Goal: Information Seeking & Learning: Check status

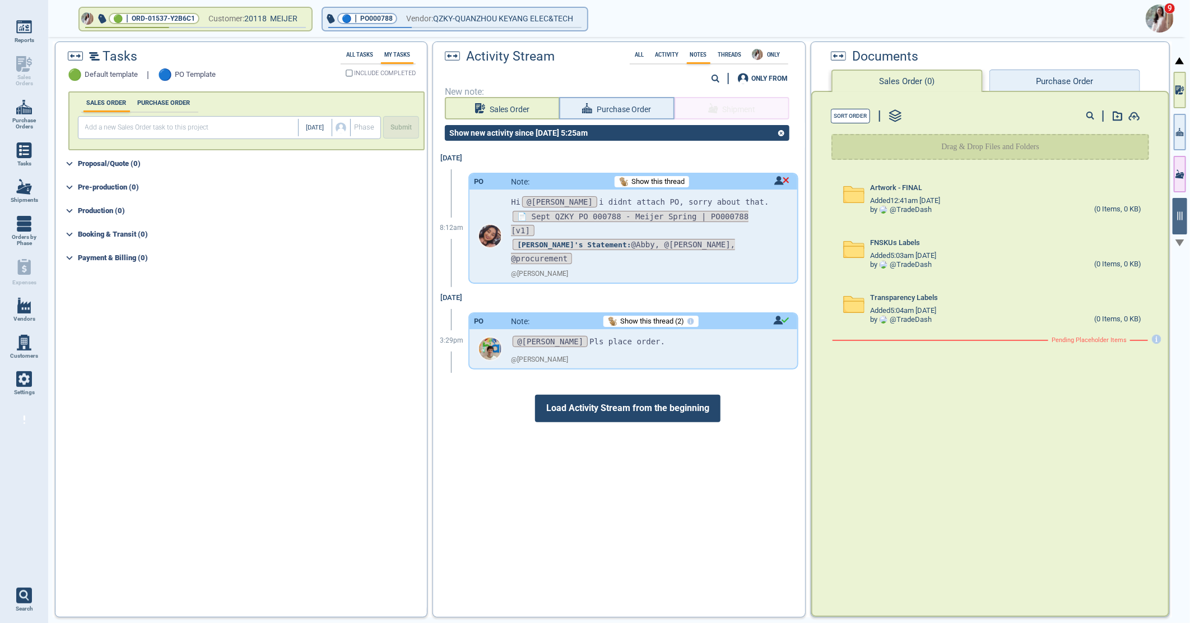
click at [1163, 23] on img at bounding box center [1160, 18] width 28 height 28
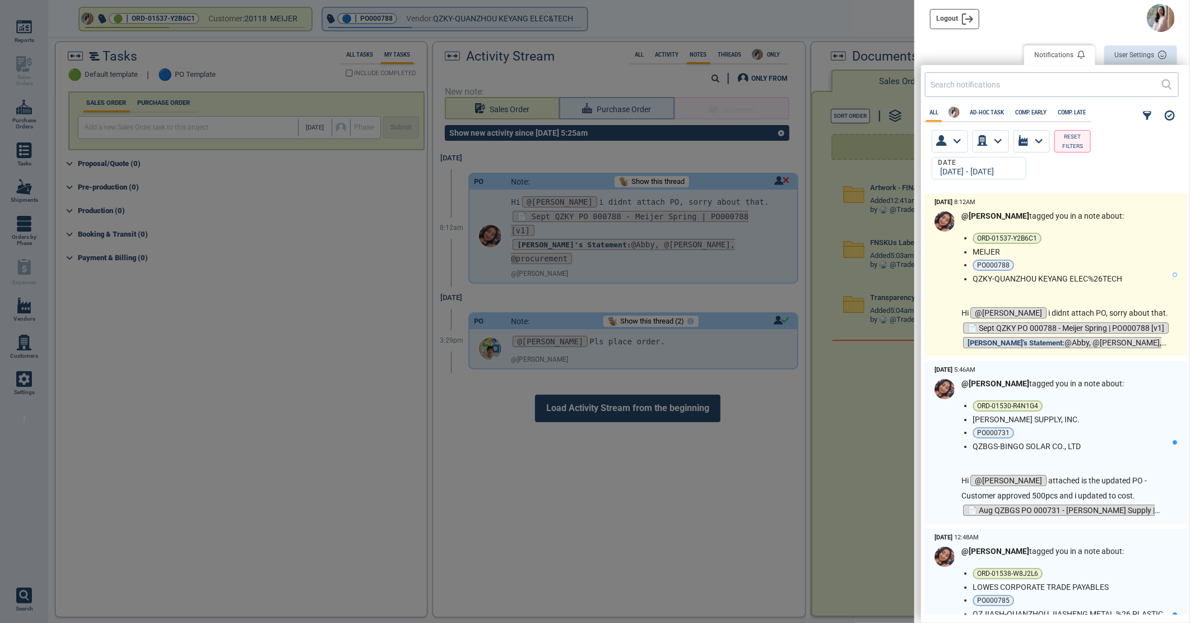
scroll to position [417, 262]
click at [1083, 244] on ul "ORD-01537-Y2B6C1 MEIJER PO000788 QZKY-QUANZHOU KEYANG ELEC%26TECH" at bounding box center [1073, 258] width 200 height 50
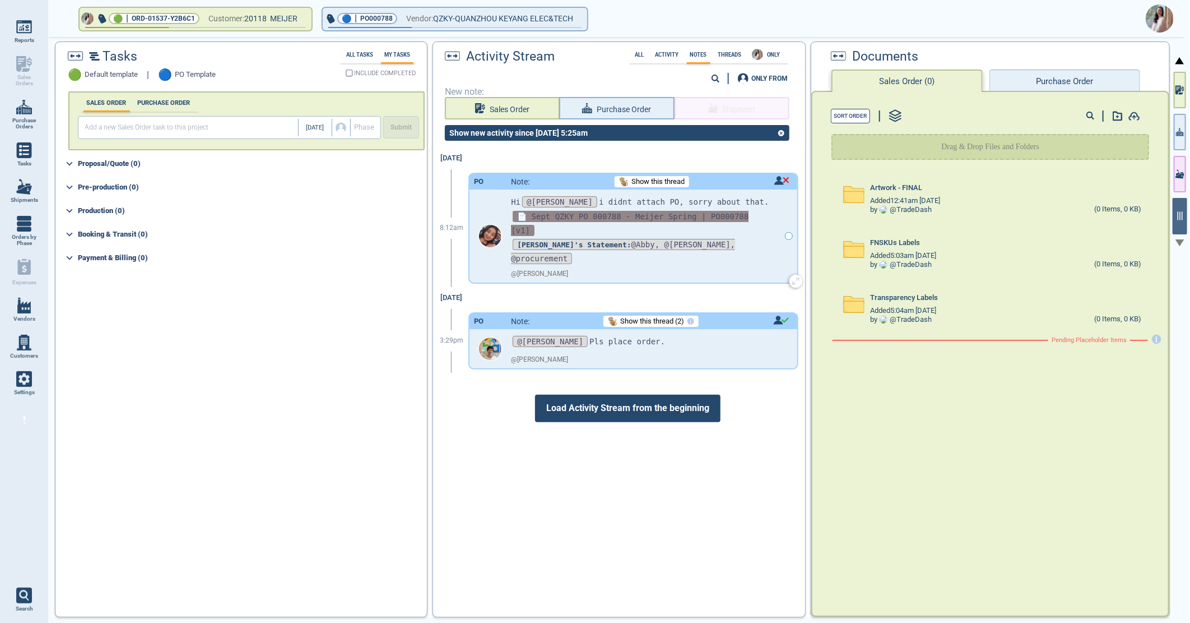
click at [582, 217] on span "📄 Sept QZKY PO 000788 - Meijer Spring | PO000788 [v1]" at bounding box center [630, 223] width 238 height 25
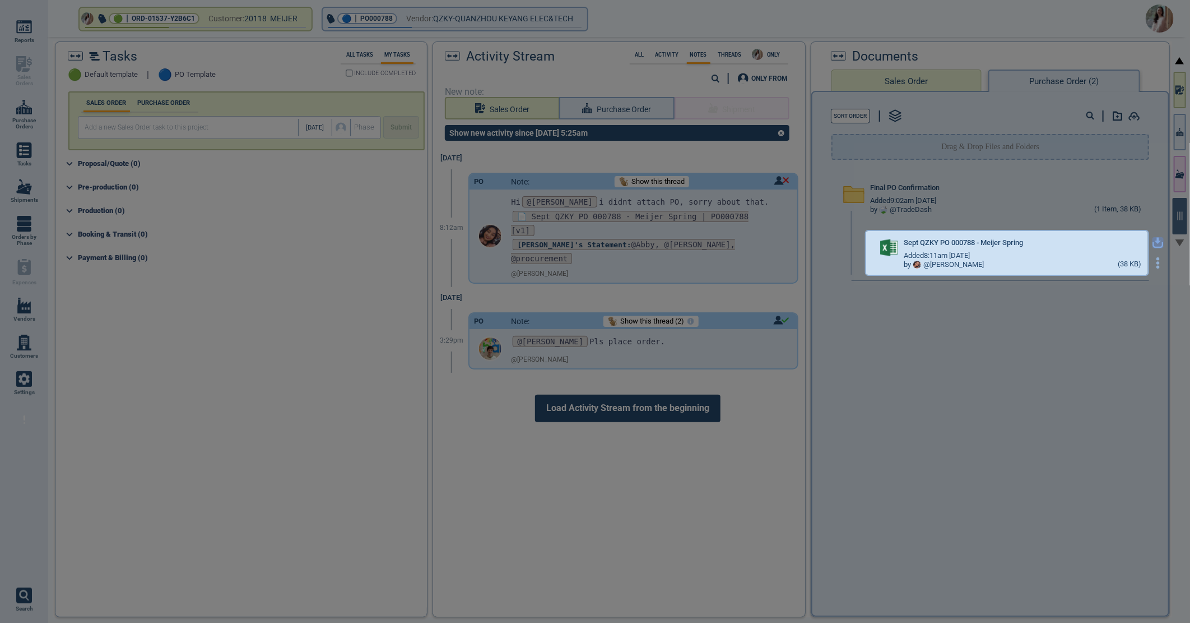
click at [1155, 239] on icon "button" at bounding box center [1158, 241] width 7 height 7
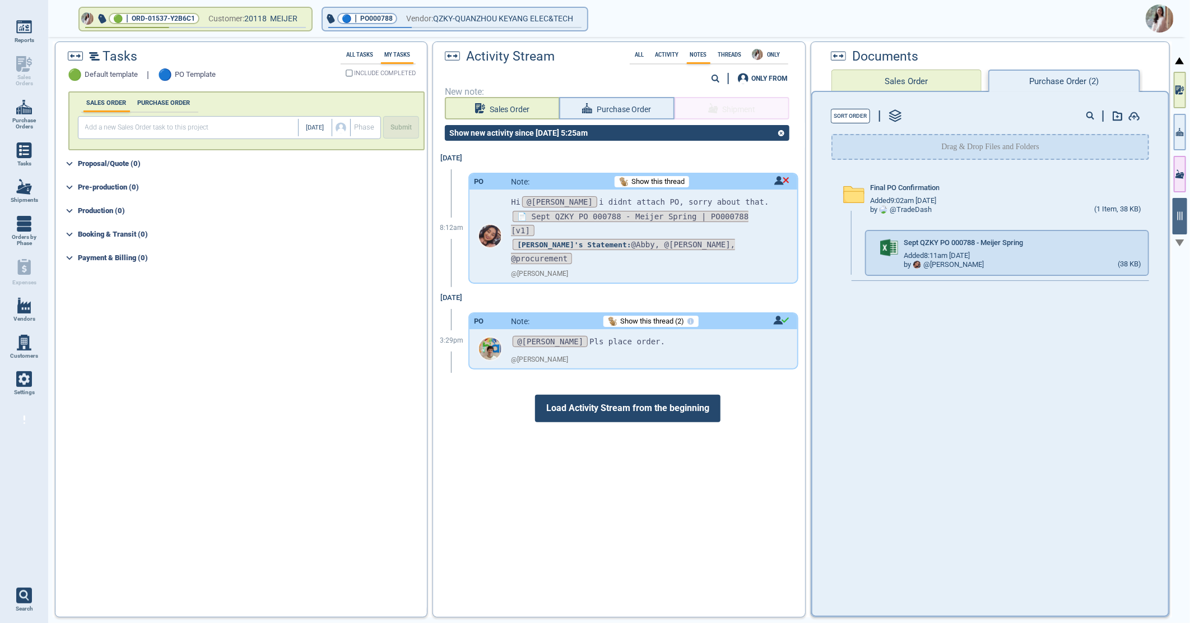
click at [1162, 22] on img at bounding box center [1160, 18] width 28 height 28
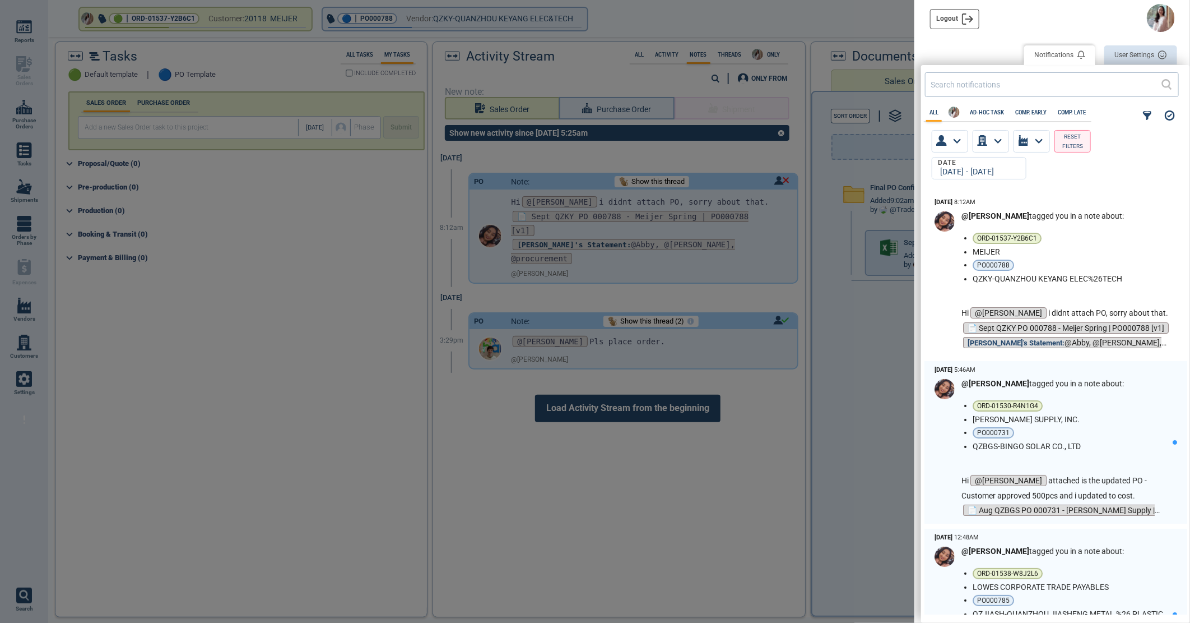
scroll to position [417, 262]
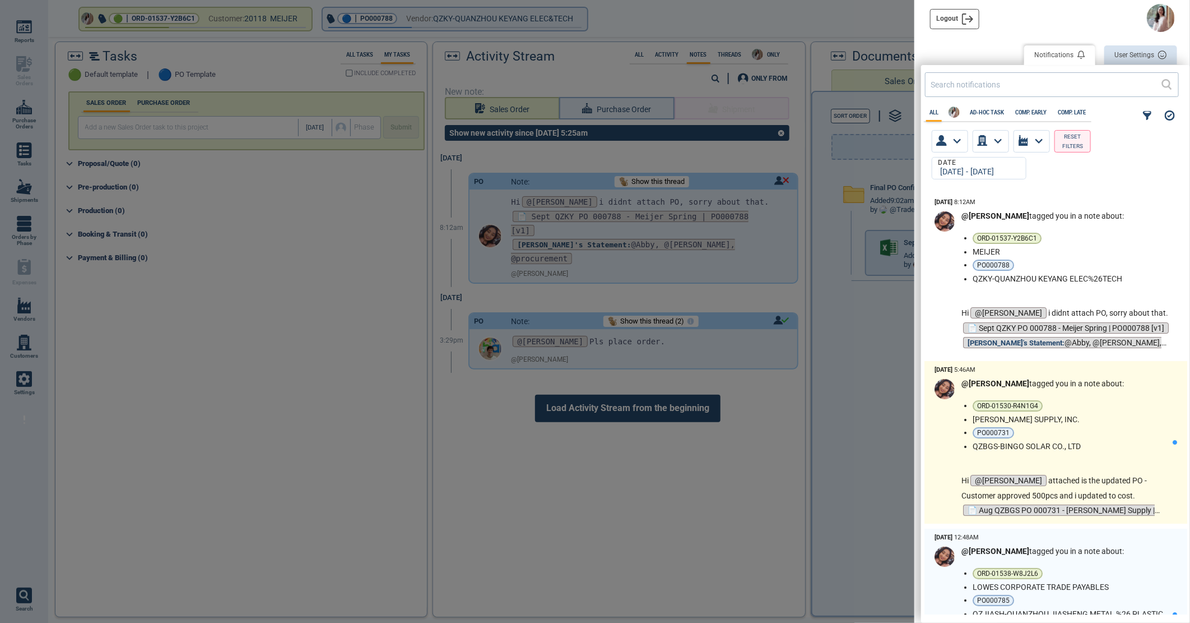
click at [1078, 426] on ul "ORD-01530-R4N1G4 [PERSON_NAME] SUPPLY, INC. PO000731 QZBGS-BINGO SOLAR CO., LTD" at bounding box center [1073, 425] width 200 height 50
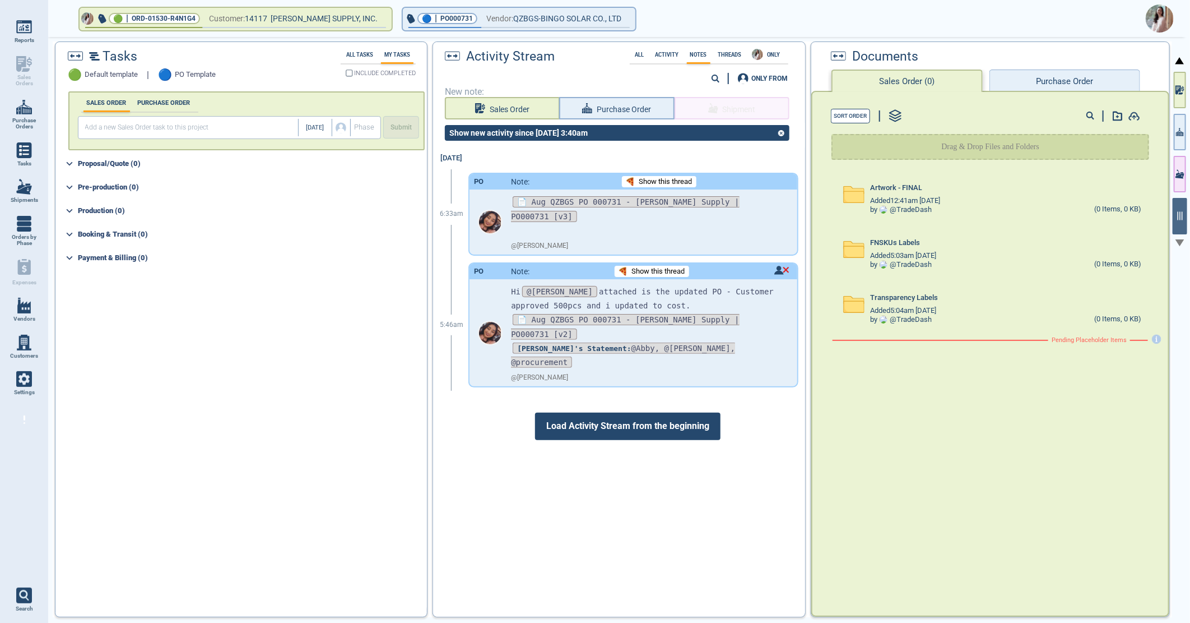
click at [699, 198] on span "📄 Aug QZBGS PO 000731 - [PERSON_NAME] Supply | PO000731 [v3]" at bounding box center [625, 208] width 228 height 25
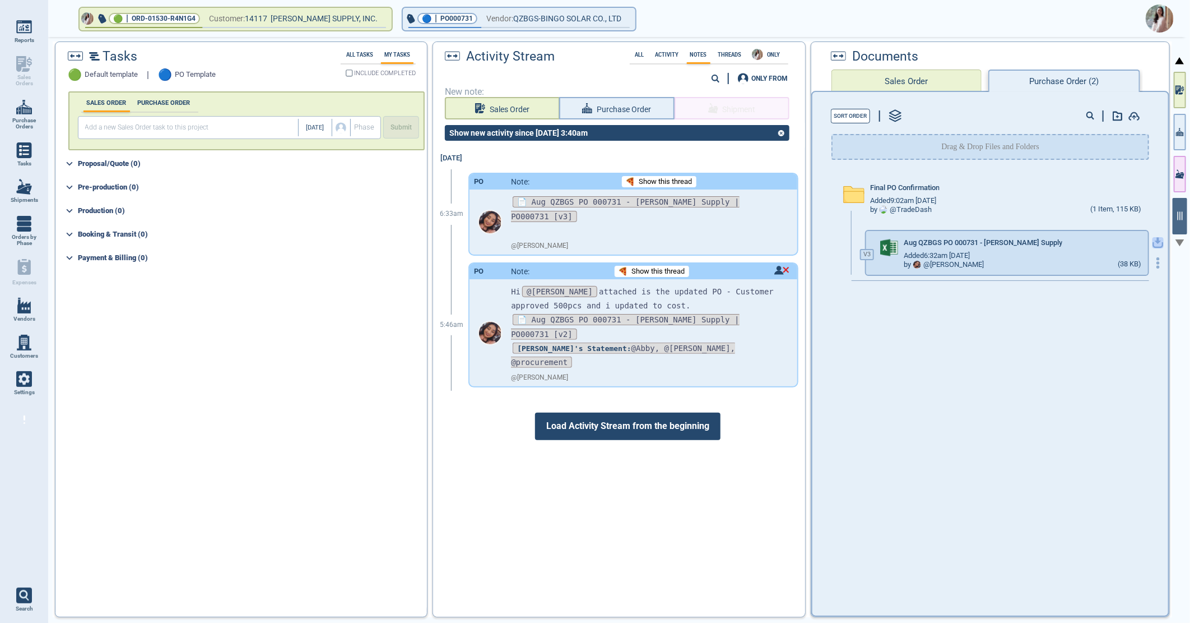
click at [1153, 242] on icon "button" at bounding box center [1158, 242] width 11 height 11
click at [1158, 18] on img at bounding box center [1160, 18] width 28 height 28
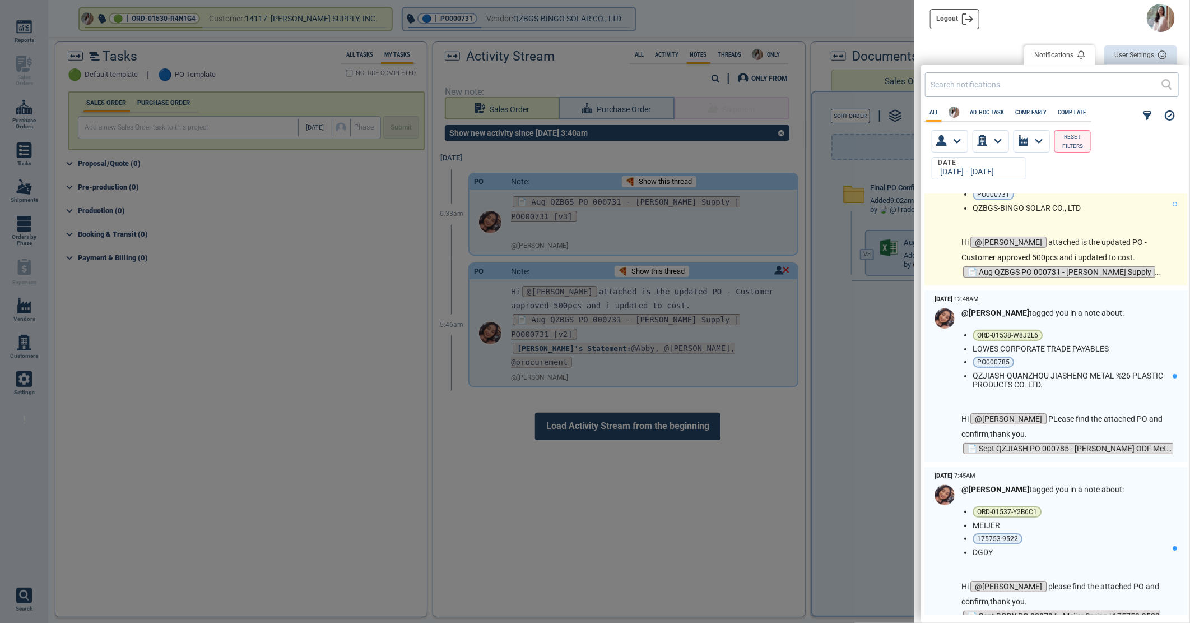
scroll to position [249, 0]
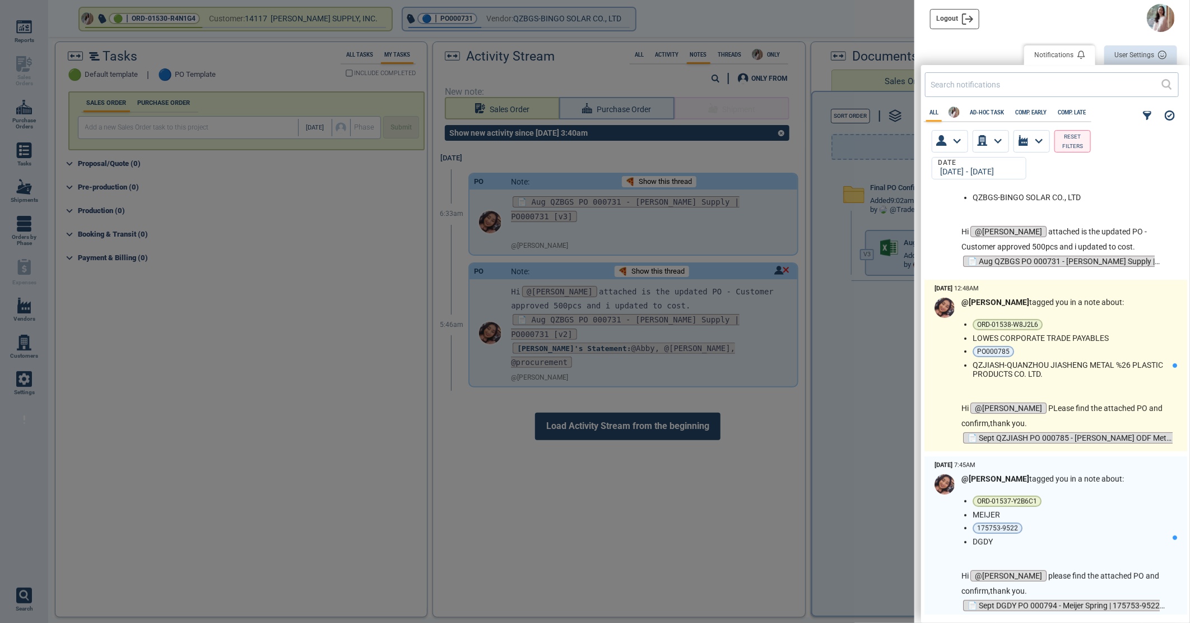
click at [1093, 308] on div "@[PERSON_NAME] tagged you in a note about: ORD-01538-W8J2L6 LOWES CORPORATE TRA…" at bounding box center [1067, 372] width 211 height 148
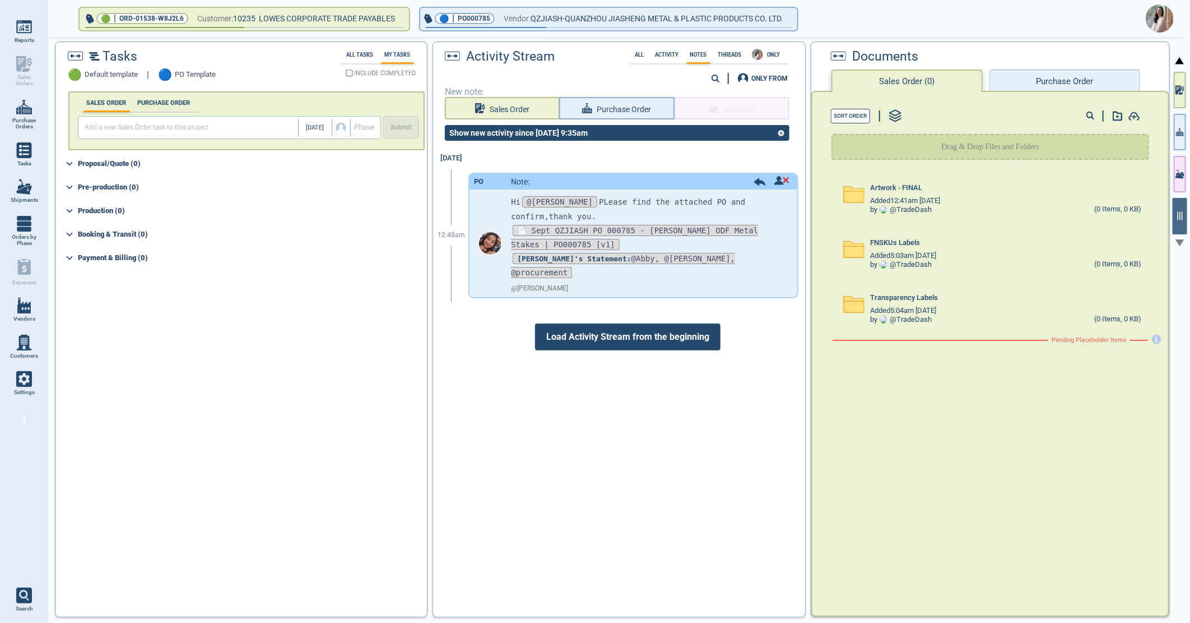
click at [563, 230] on span "📄 Sept QZJIASH PO 000785 - [PERSON_NAME] ODF Metal Stakes | PO000785 [v1]" at bounding box center [634, 237] width 247 height 25
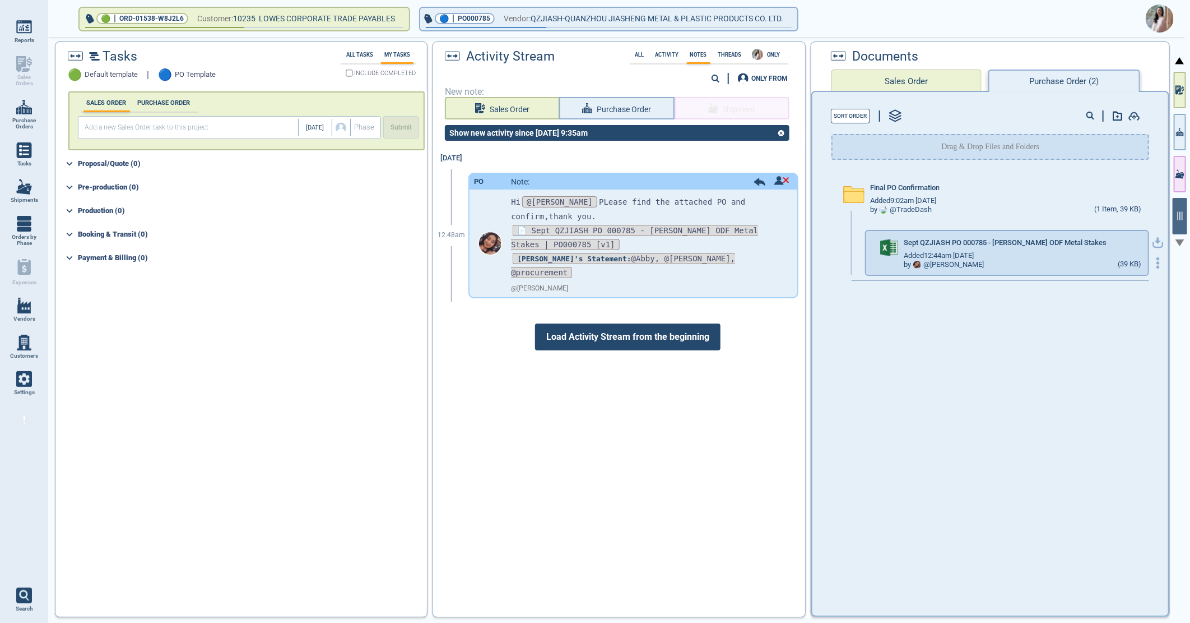
click at [1153, 243] on icon "button" at bounding box center [1158, 242] width 11 height 11
click at [1164, 15] on img at bounding box center [1160, 18] width 28 height 28
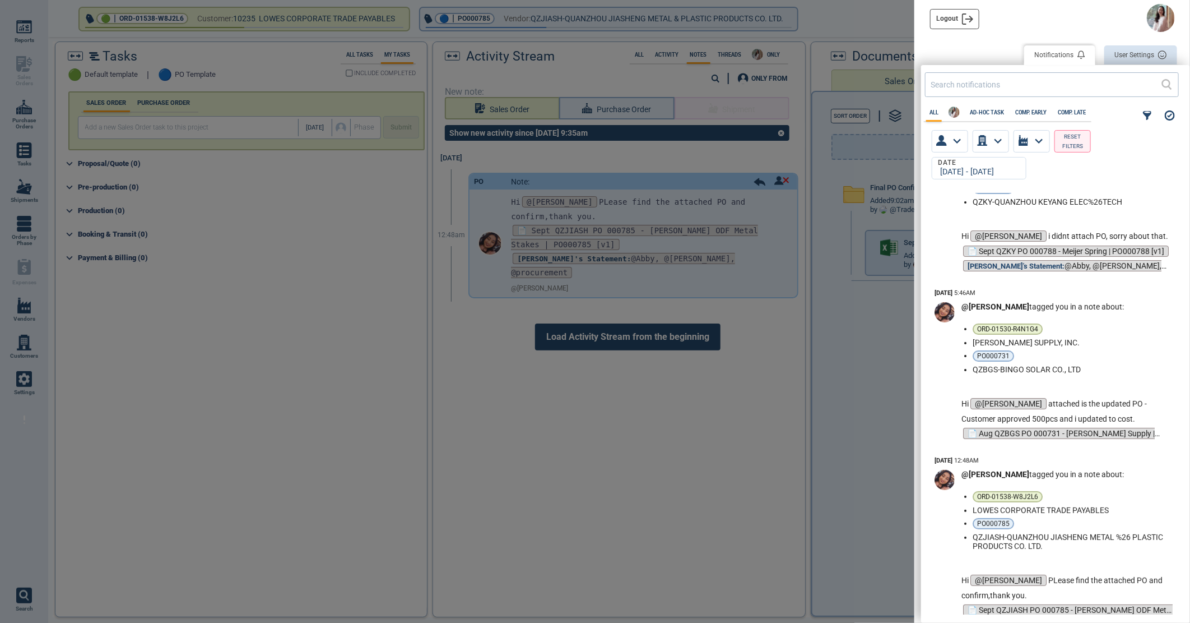
scroll to position [249, 0]
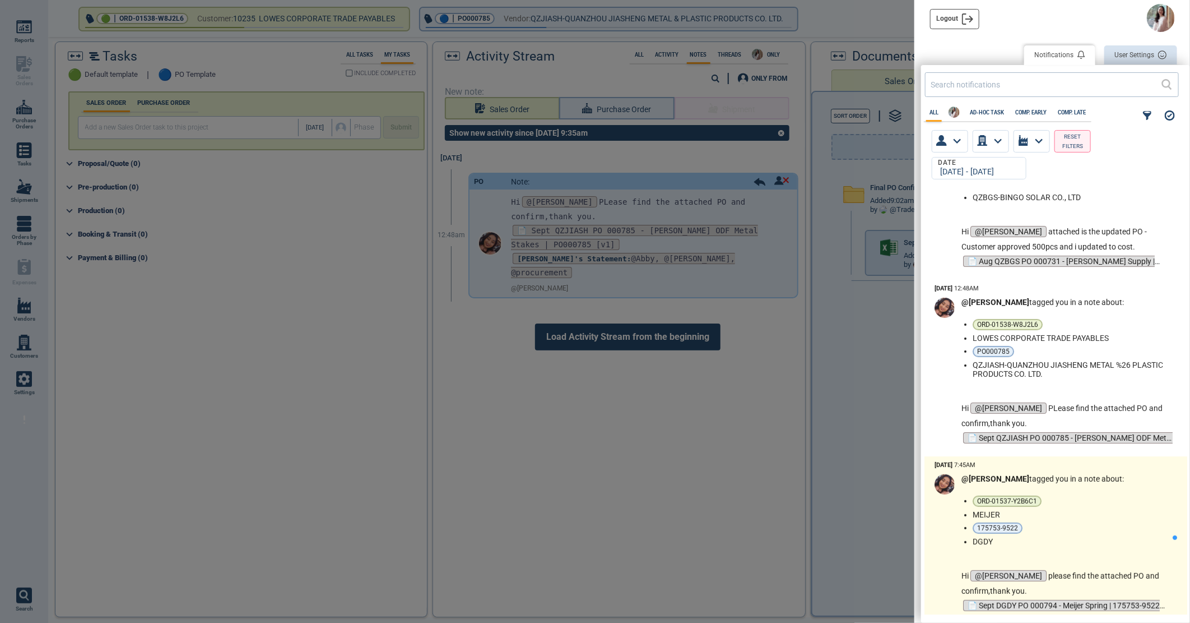
click at [1110, 518] on li "MEIJER" at bounding box center [1071, 514] width 196 height 9
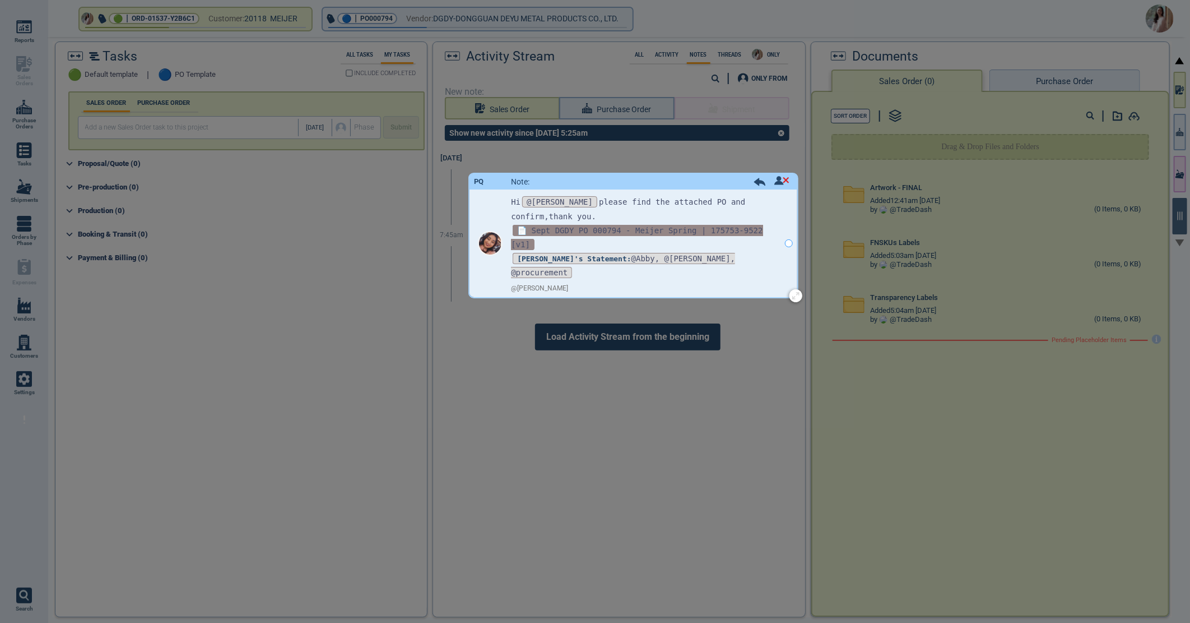
click at [674, 226] on span "📄 Sept DGDY PO 000794 - Meijer Spring | 175753-9522 [v1]" at bounding box center [637, 237] width 252 height 25
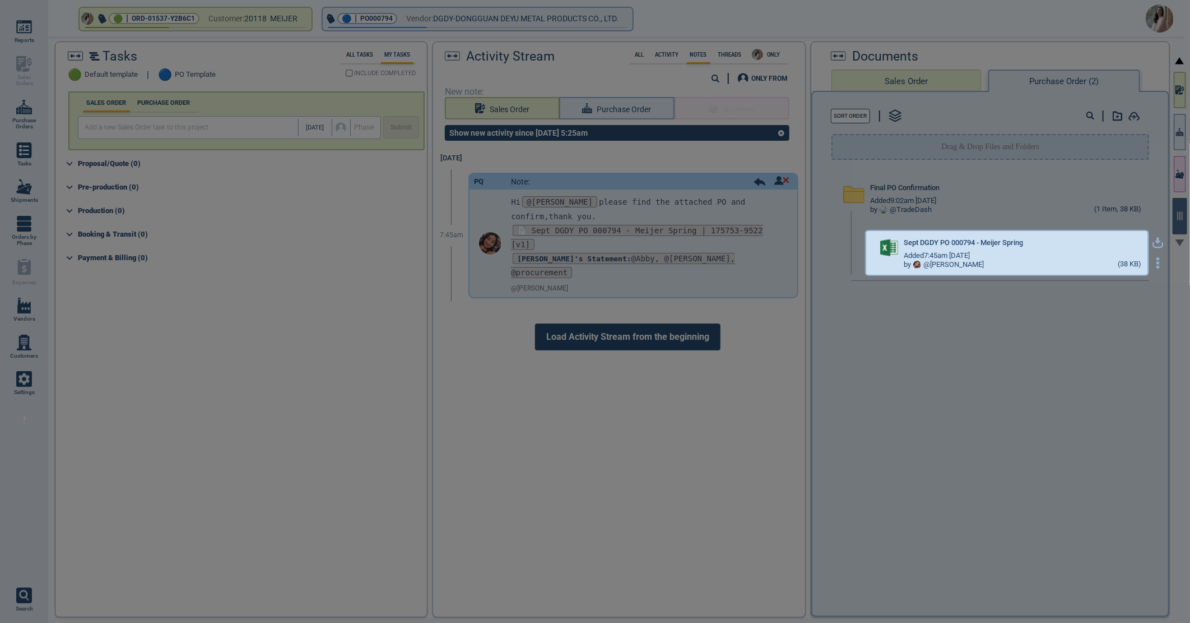
click at [1153, 243] on icon "button" at bounding box center [1158, 242] width 11 height 11
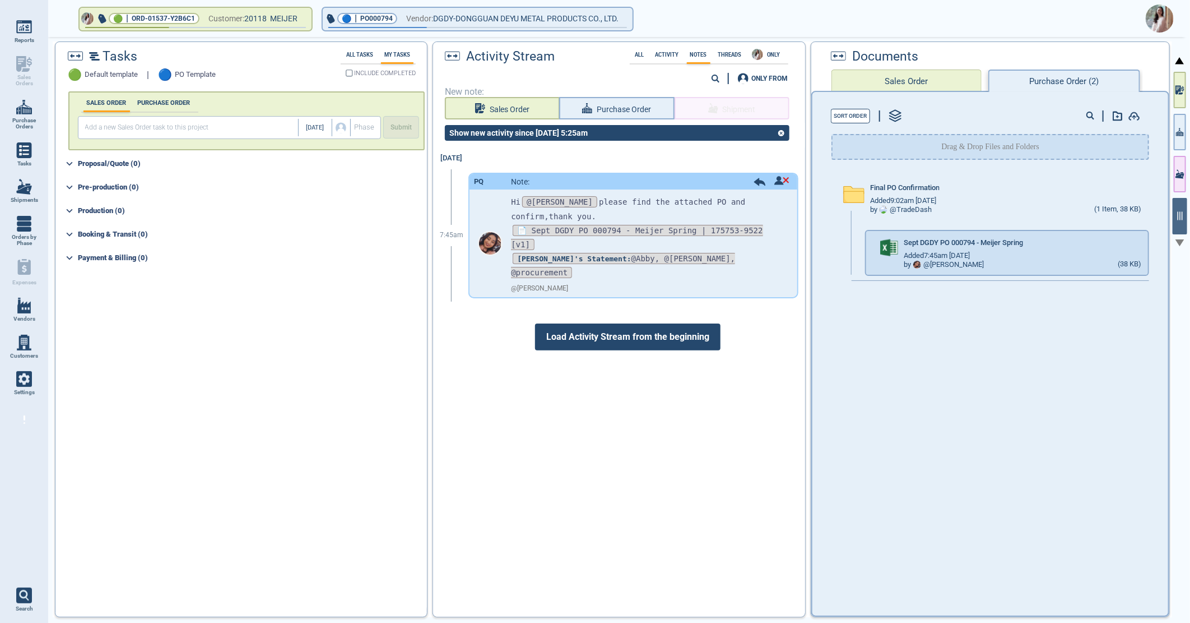
click at [1156, 16] on img at bounding box center [1160, 18] width 28 height 28
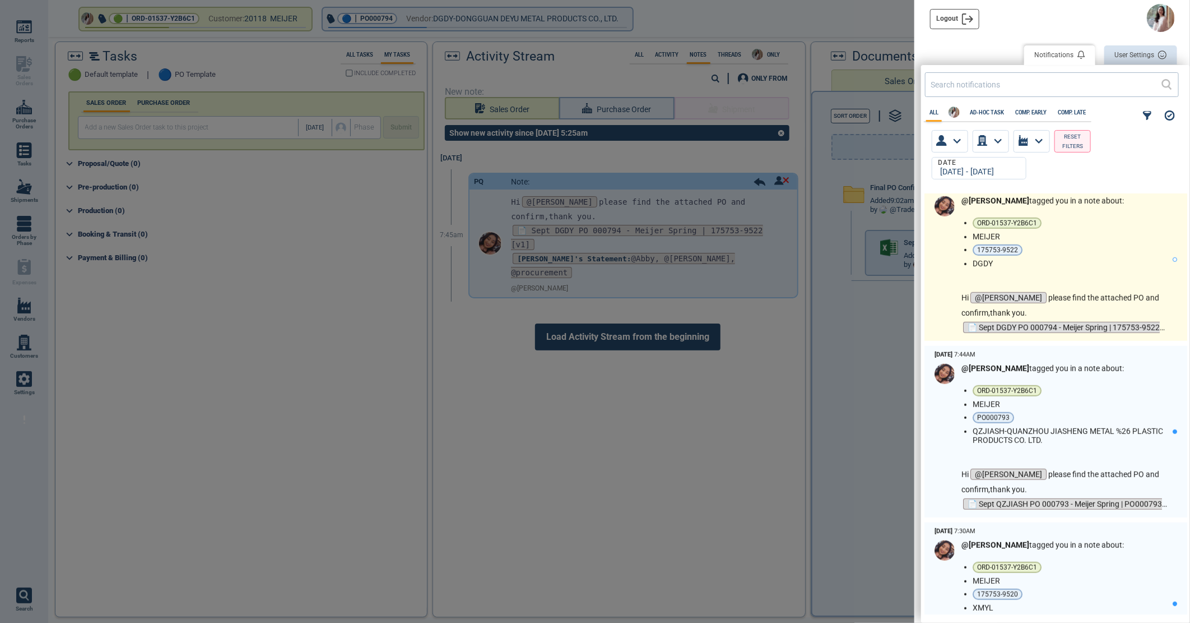
scroll to position [560, 0]
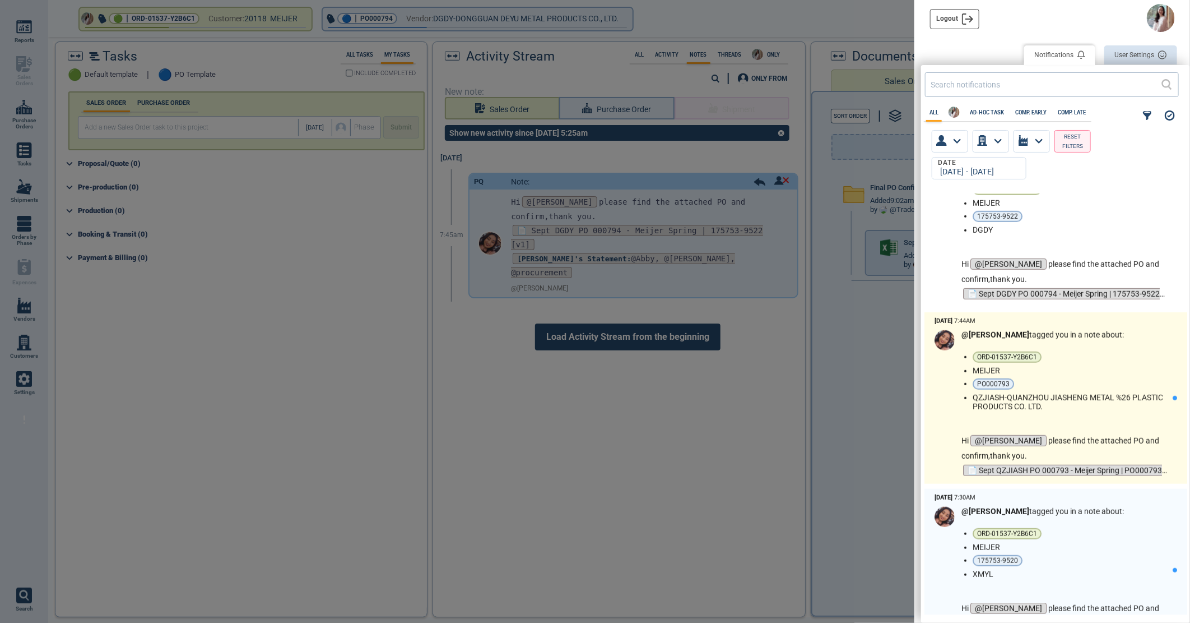
click at [1103, 379] on li "PO000793" at bounding box center [1071, 383] width 196 height 11
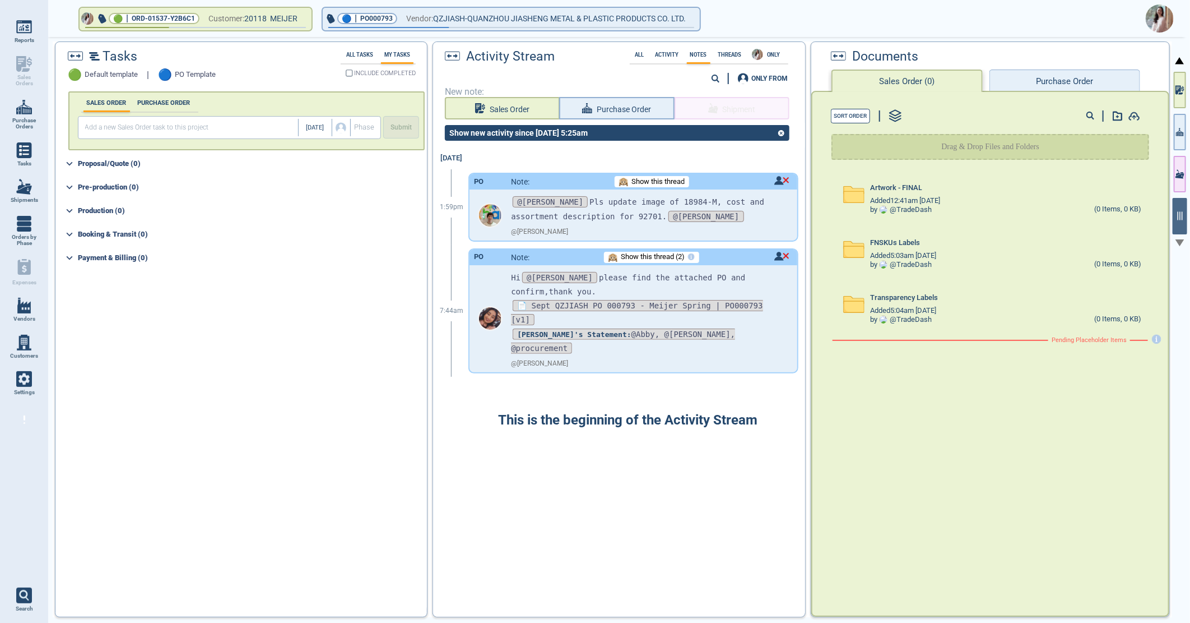
click at [652, 304] on div "Activity Stream All Activity Notes Threads ONLY 0 ONLY FROM New note: Sales Ord…" at bounding box center [619, 329] width 372 height 574
click at [591, 303] on span "📄 Sept QZJIASH PO 000793 - Meijer Spring | PO000793 [v1]" at bounding box center [637, 312] width 252 height 25
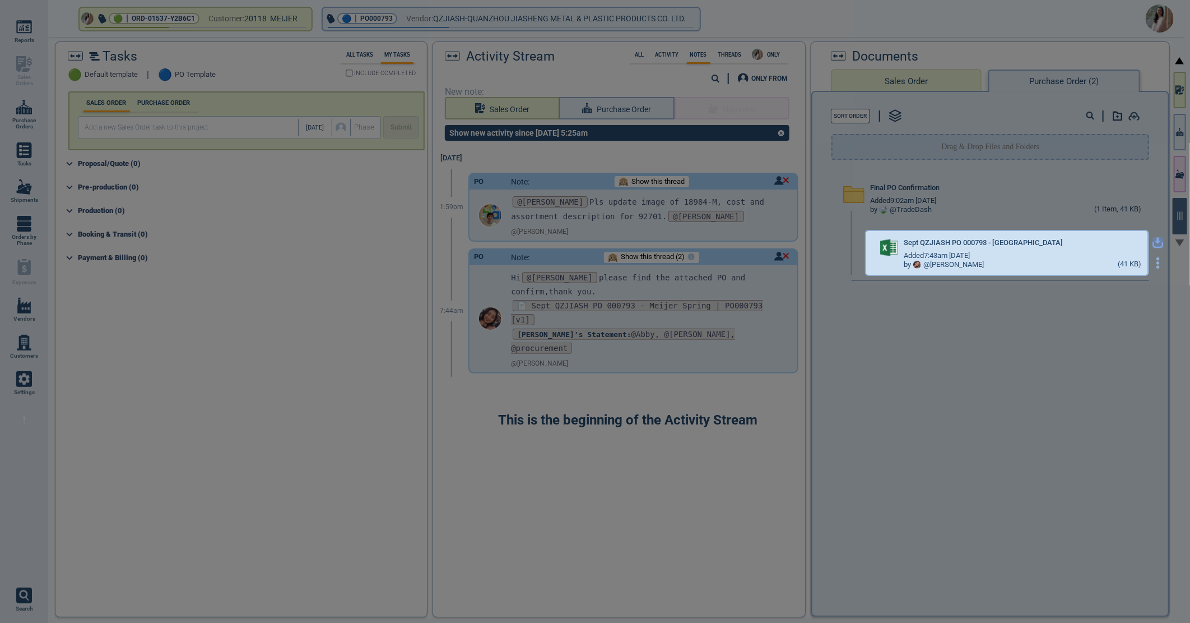
click at [1155, 240] on icon "button" at bounding box center [1158, 241] width 7 height 7
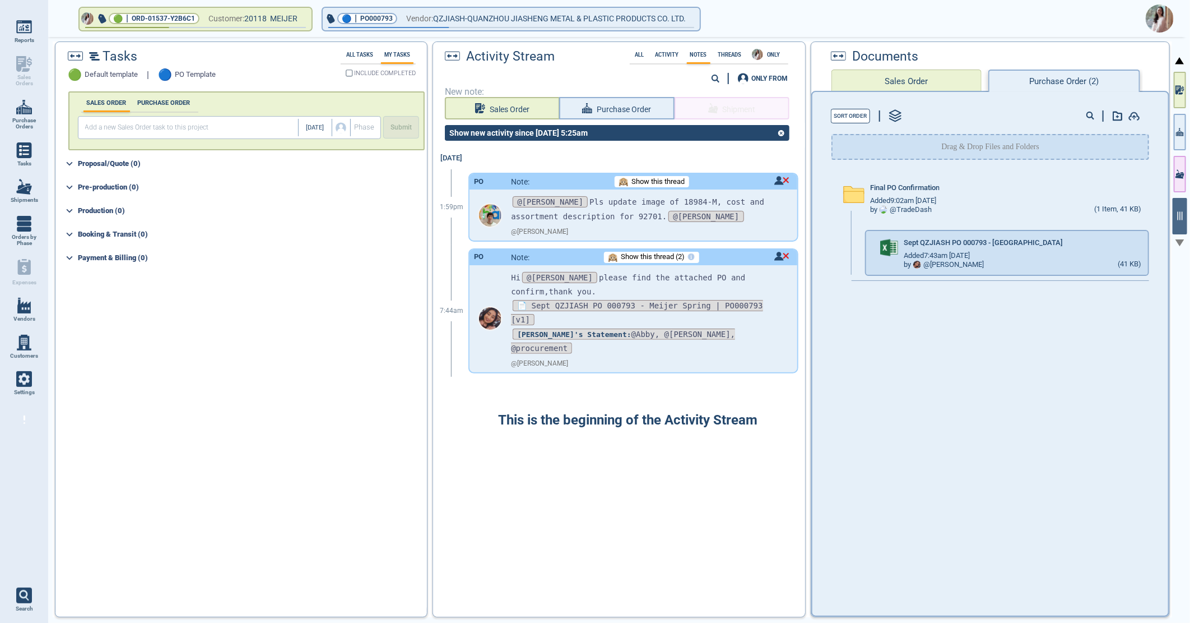
click at [1163, 21] on img at bounding box center [1160, 18] width 28 height 28
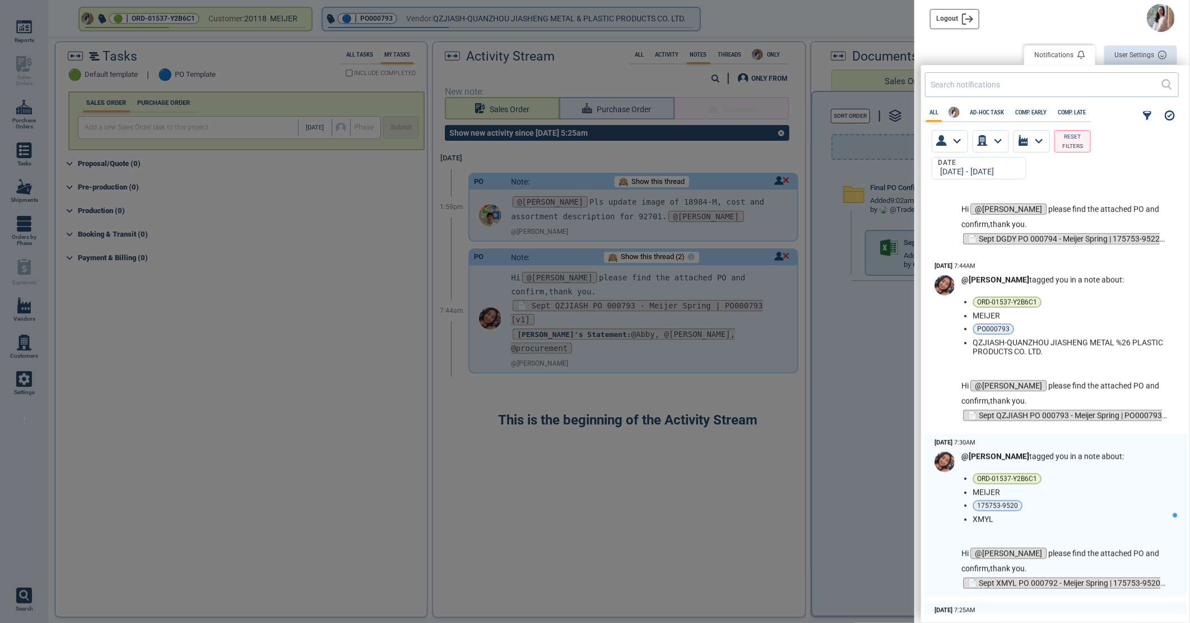
scroll to position [685, 0]
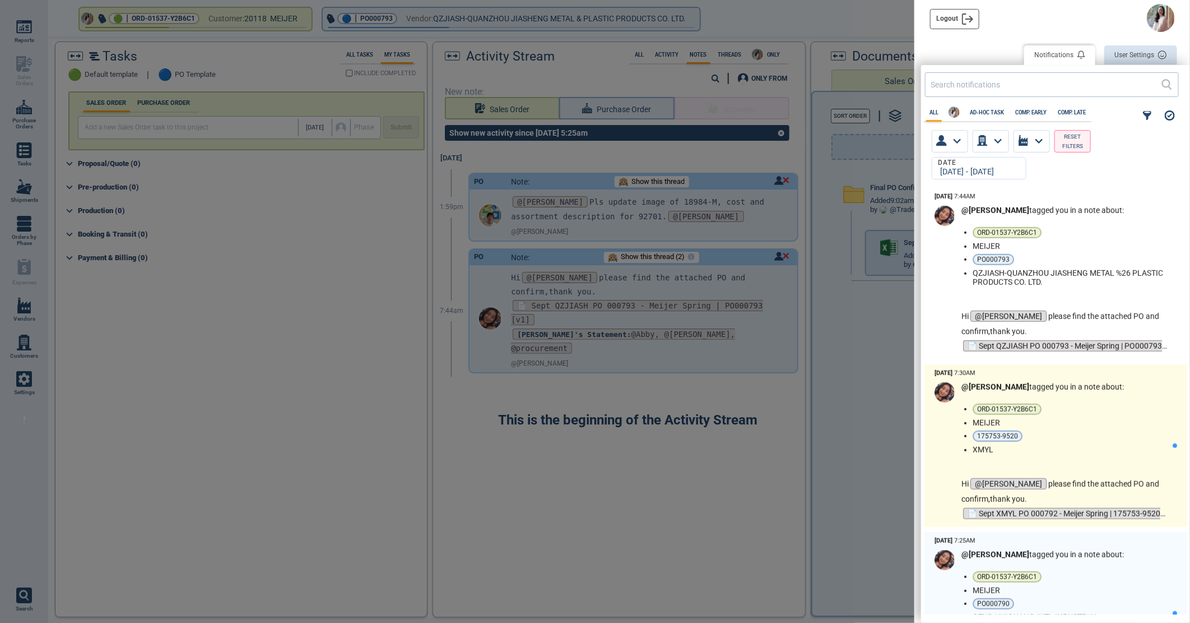
click at [1078, 446] on li "XMYL" at bounding box center [1071, 449] width 196 height 9
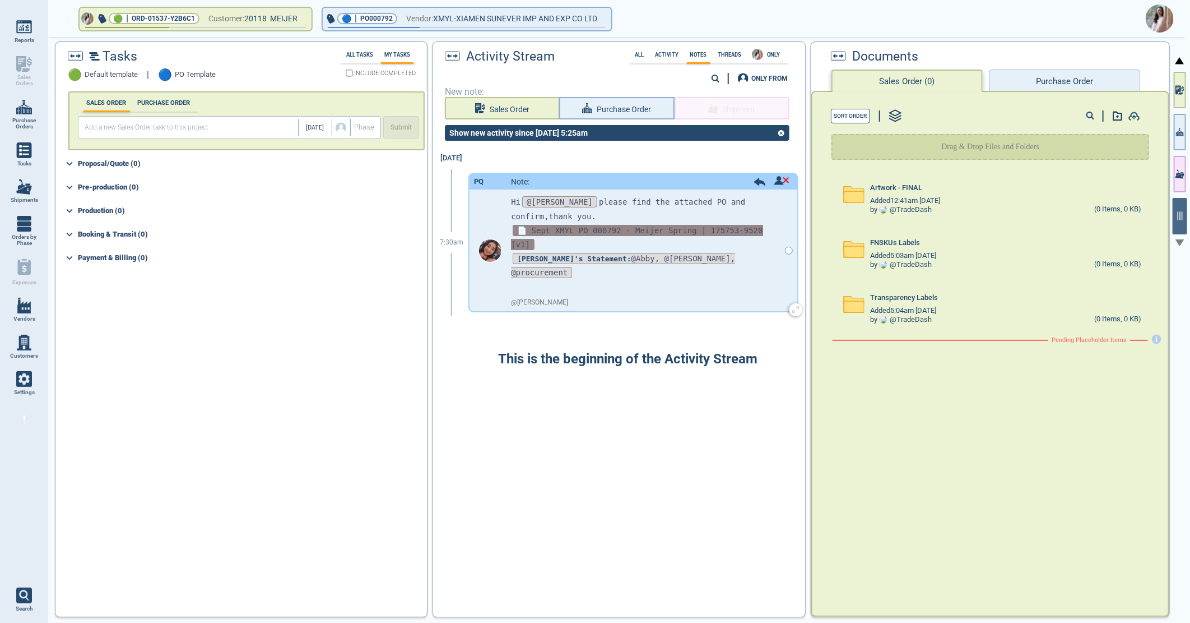
click at [561, 225] on span "📄 Sept XMYL PO 000792 - Meijer Spring | 175753-9520 [v1]" at bounding box center [637, 237] width 252 height 25
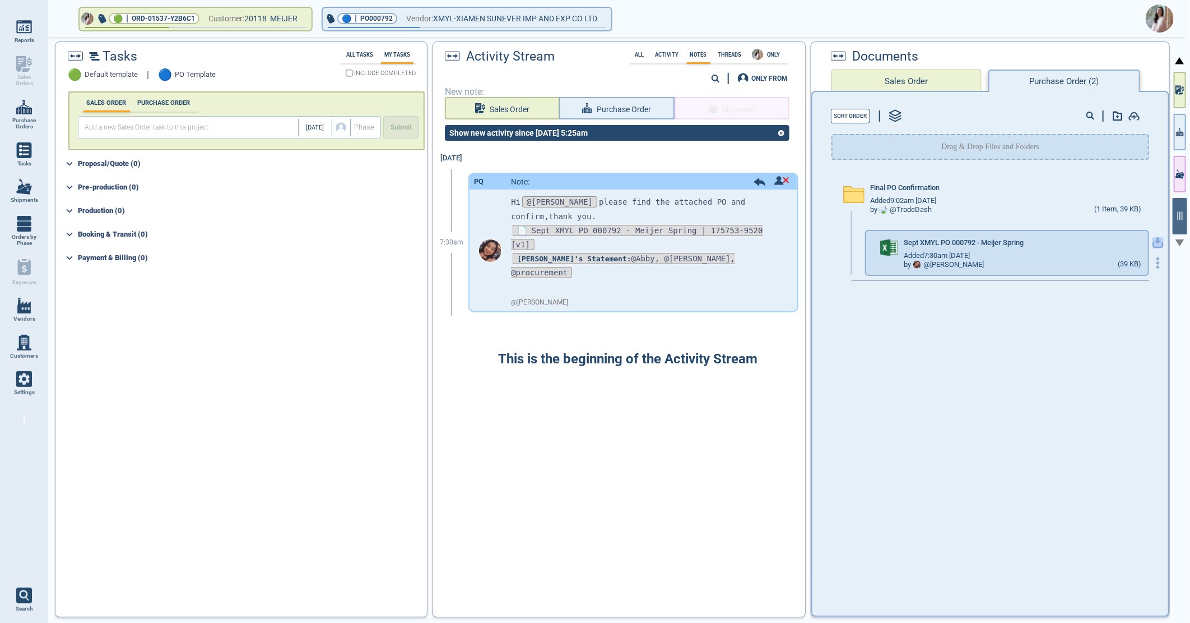
click at [1153, 242] on icon "button" at bounding box center [1158, 242] width 11 height 11
click at [1161, 27] on img at bounding box center [1160, 18] width 28 height 28
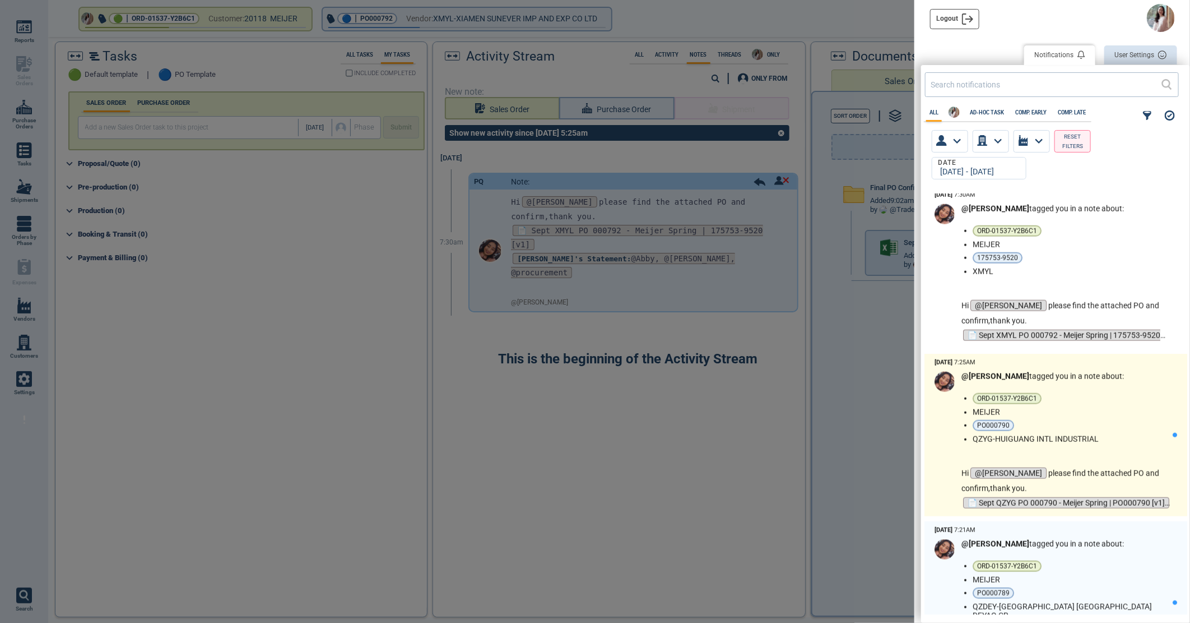
scroll to position [871, 0]
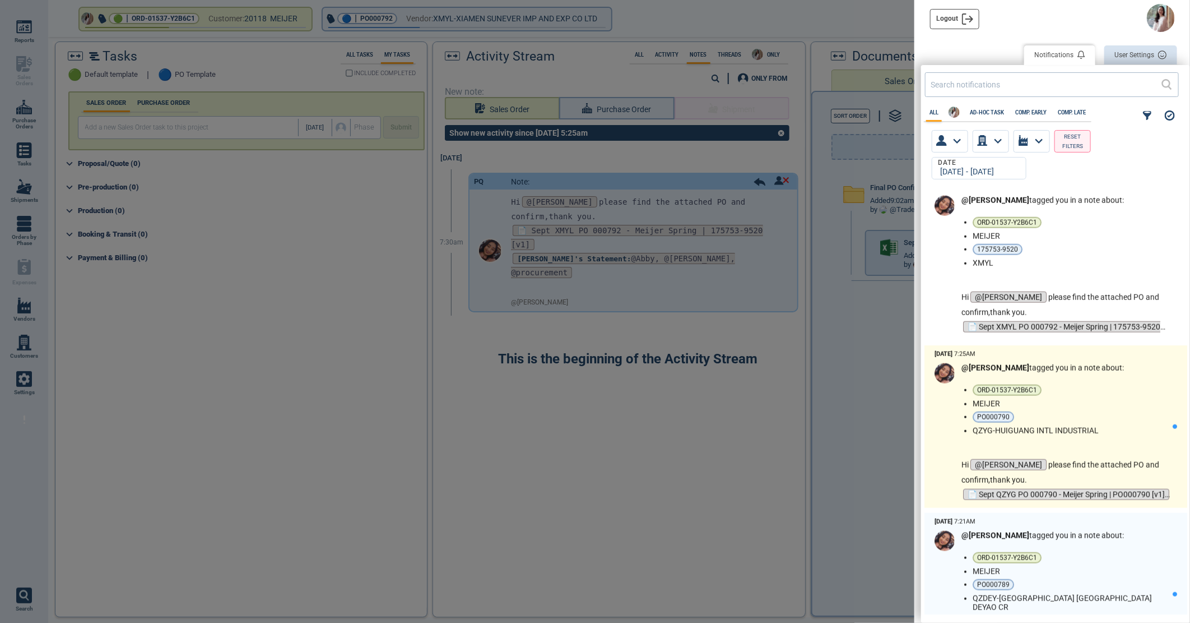
click at [1107, 426] on li "QZYG-HUIGUANG INTL INDUSTRIAL" at bounding box center [1071, 430] width 196 height 9
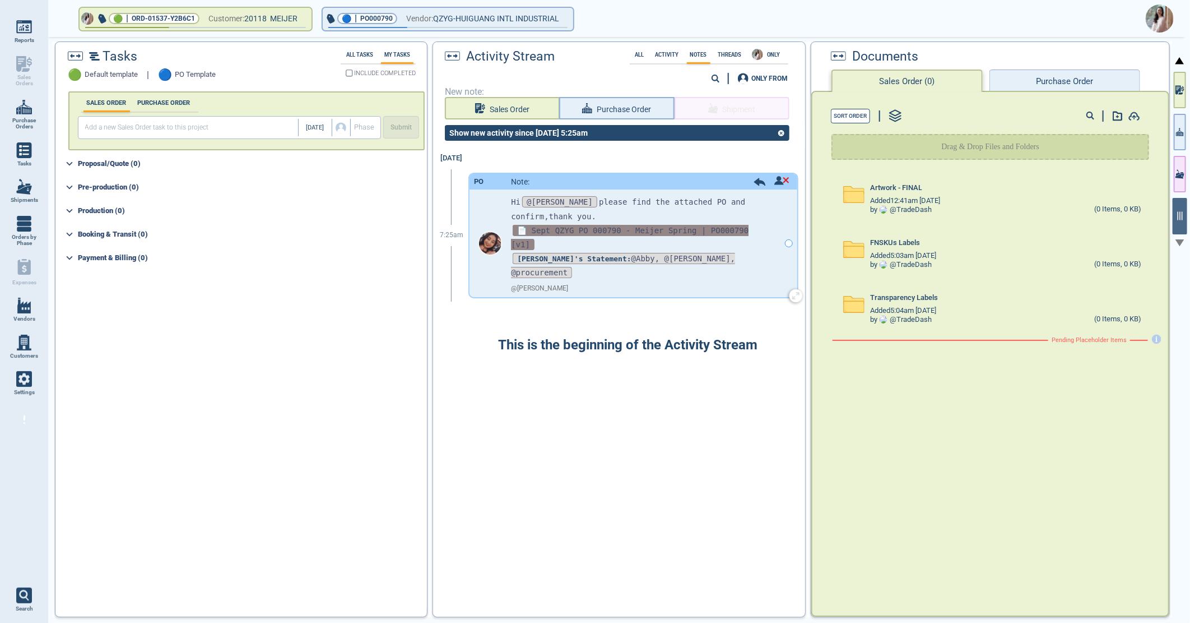
click at [611, 226] on span "📄 Sept QZYG PO 000790 - Meijer Spring | PO000790 [v1]" at bounding box center [630, 237] width 238 height 25
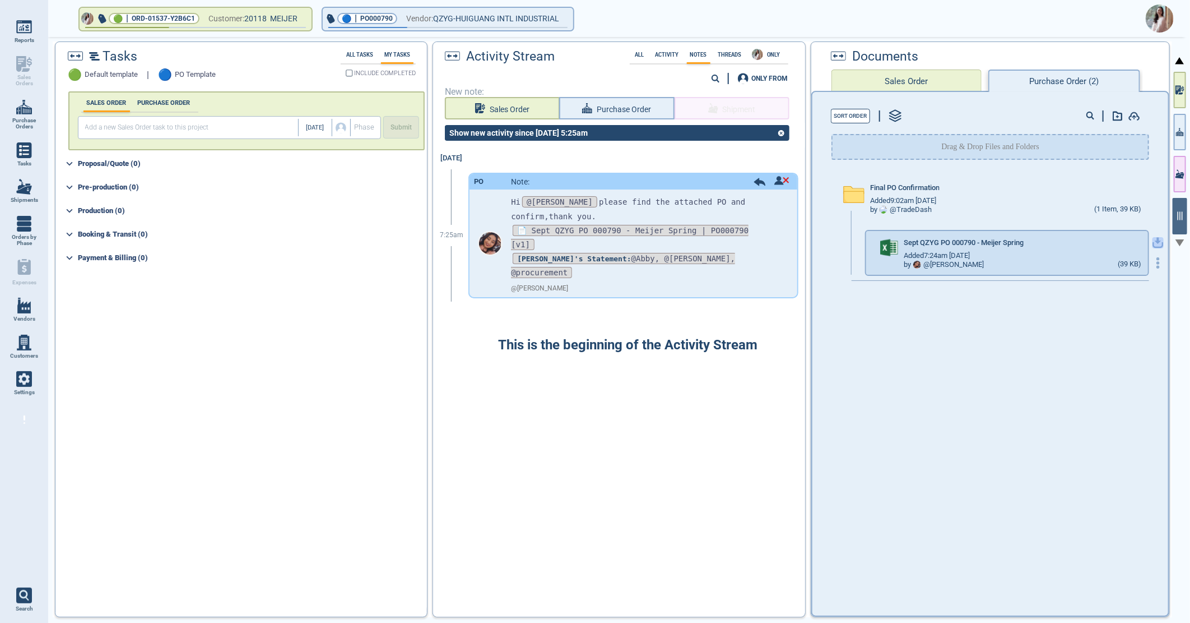
click at [1153, 238] on icon "button" at bounding box center [1158, 242] width 11 height 11
click at [1152, 15] on img at bounding box center [1160, 18] width 28 height 28
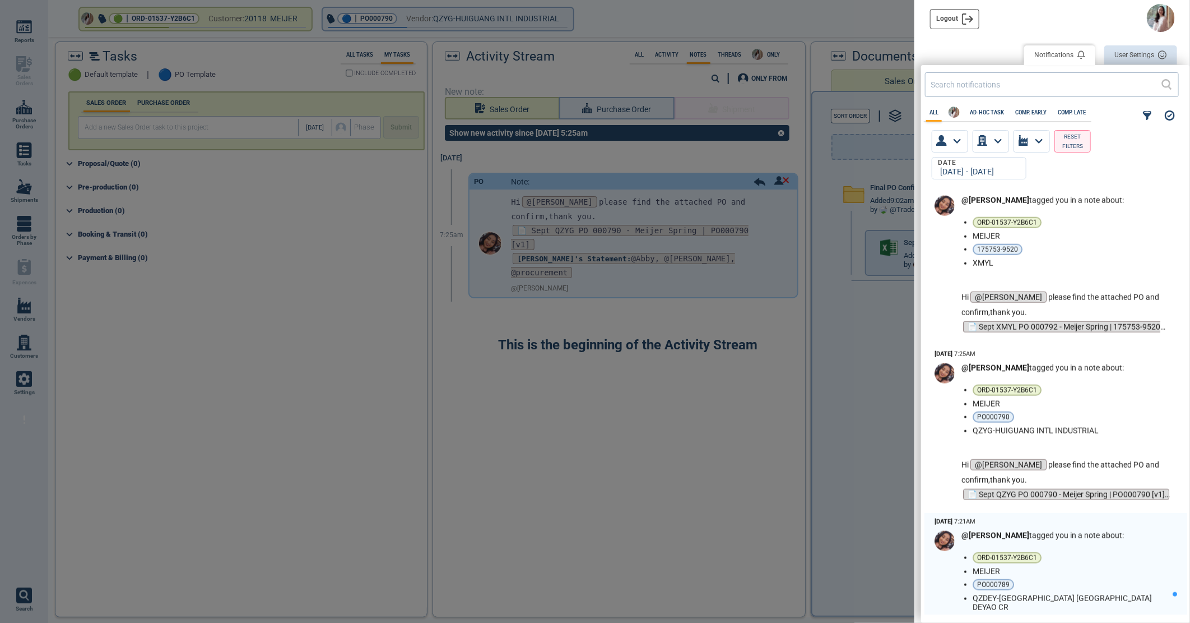
scroll to position [1058, 0]
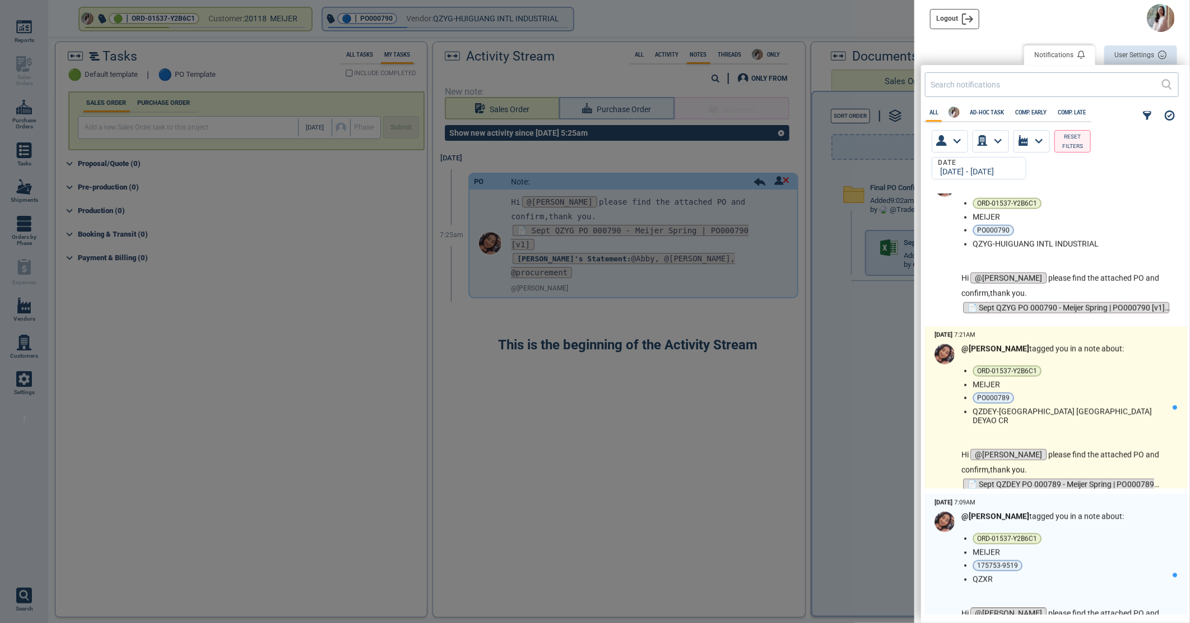
click at [1097, 387] on li "MEIJER" at bounding box center [1071, 384] width 196 height 9
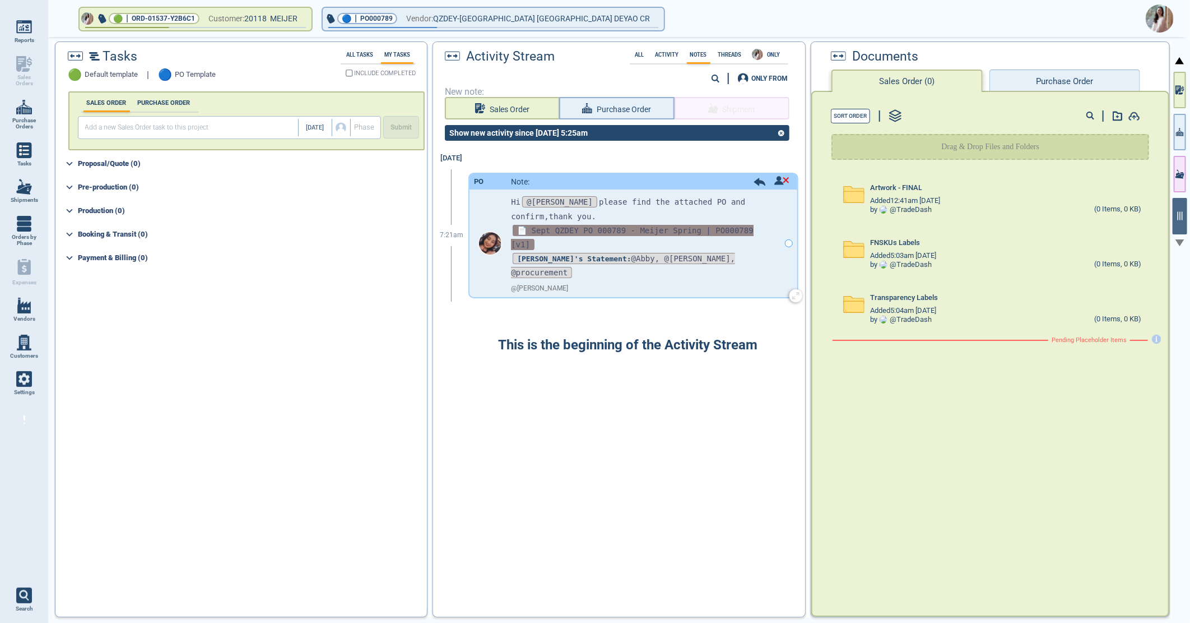
click at [537, 228] on span "📄 Sept QZDEY PO 000789 - Meijer Spring | PO000789 [v1]" at bounding box center [632, 237] width 243 height 25
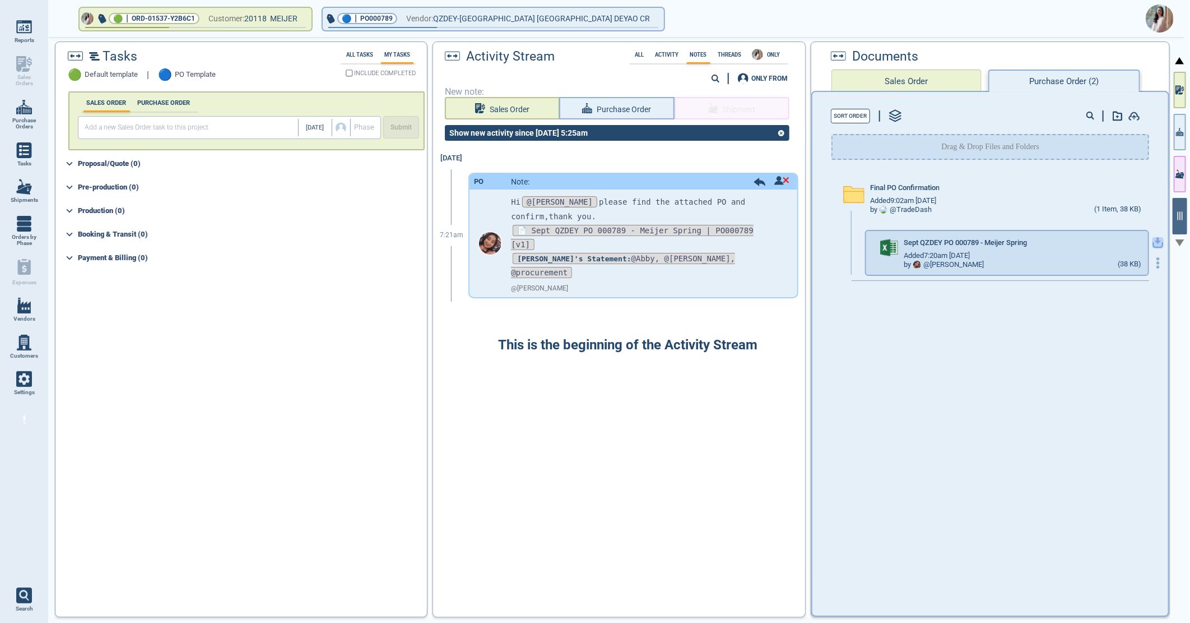
click at [1153, 242] on icon "button" at bounding box center [1158, 242] width 11 height 11
click at [1157, 13] on img at bounding box center [1160, 18] width 28 height 28
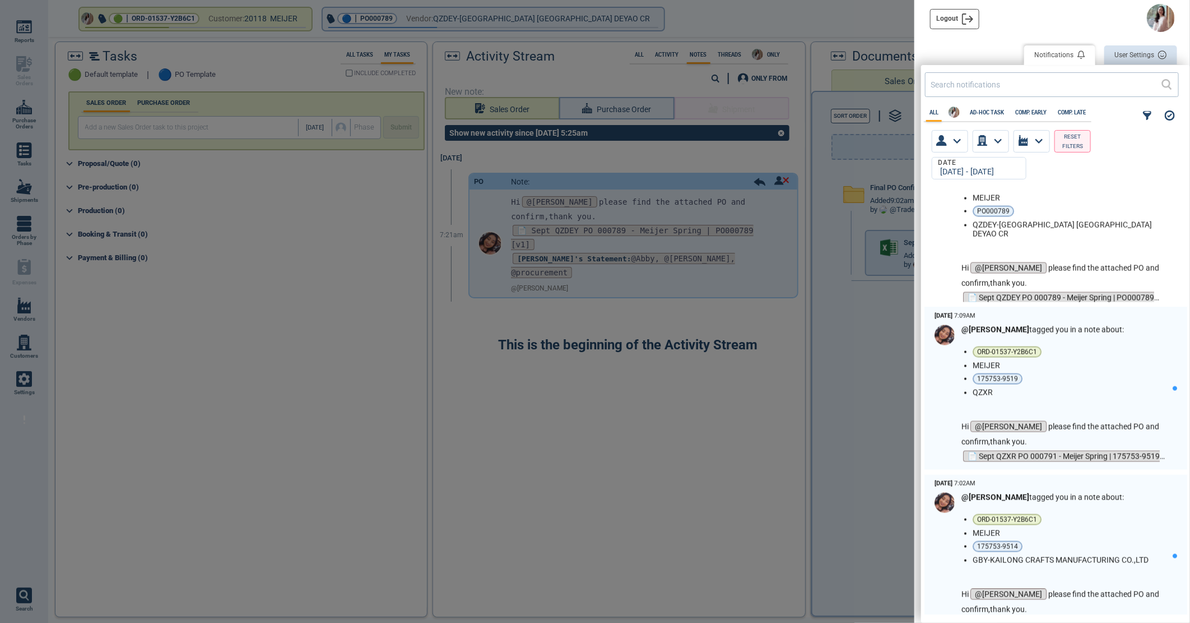
scroll to position [1245, 0]
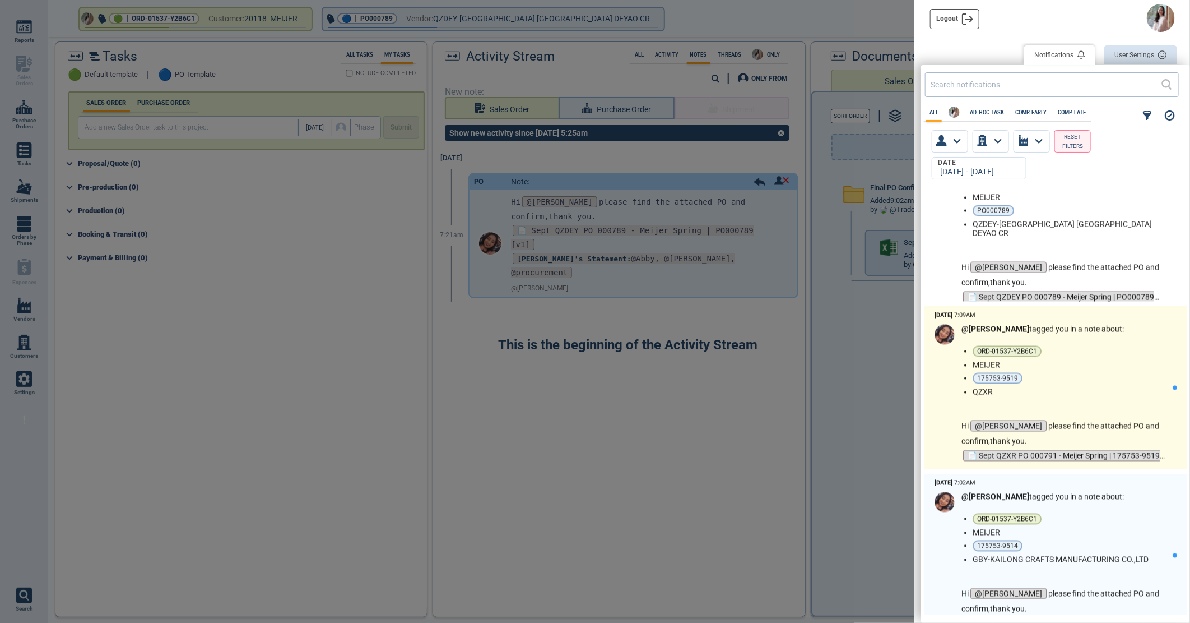
click at [1064, 383] on li "175753-9519" at bounding box center [1071, 378] width 196 height 11
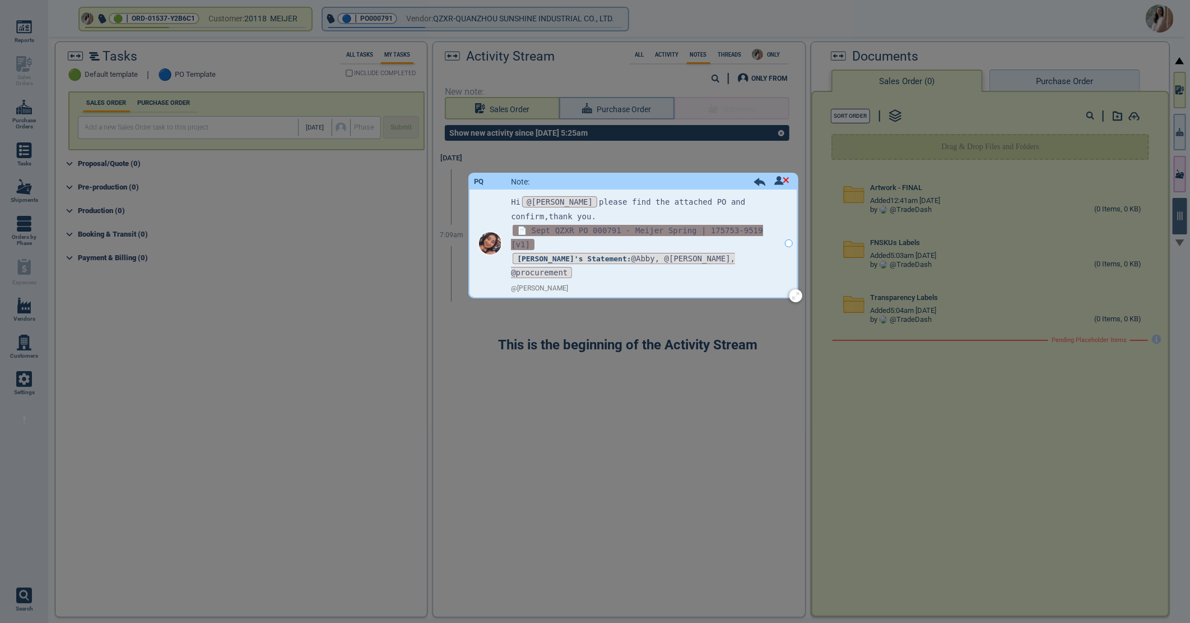
click at [635, 225] on span "📄 Sept QZXR PO 000791 - Meijer Spring | 175753-9519 [v1]" at bounding box center [637, 237] width 252 height 25
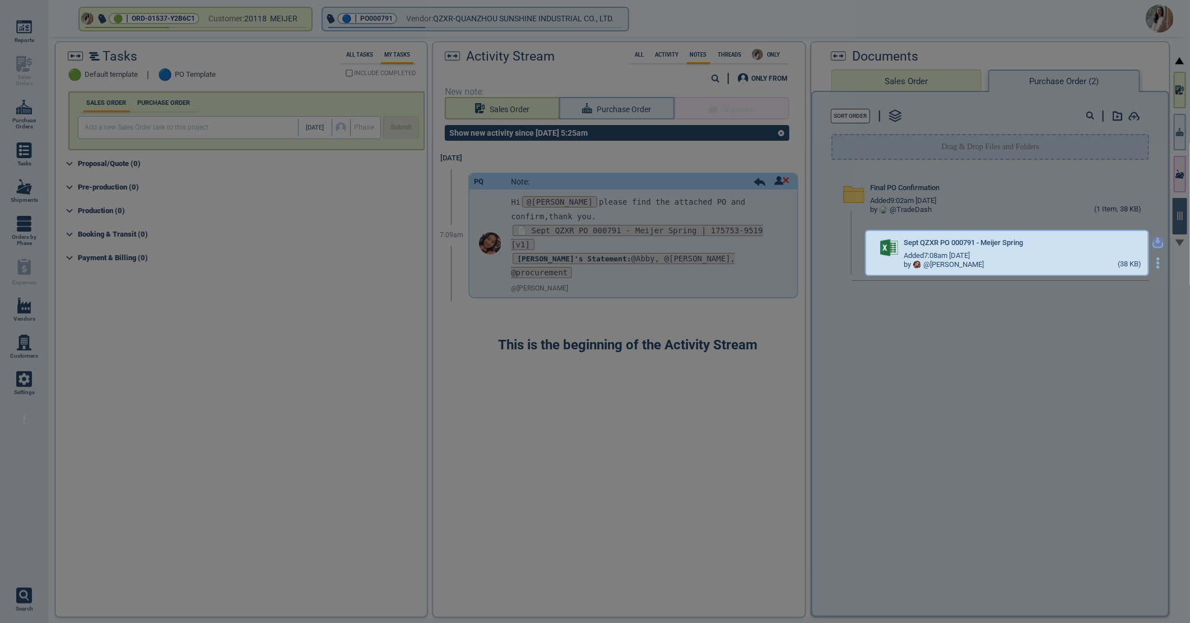
click at [1155, 239] on icon "button" at bounding box center [1158, 241] width 7 height 7
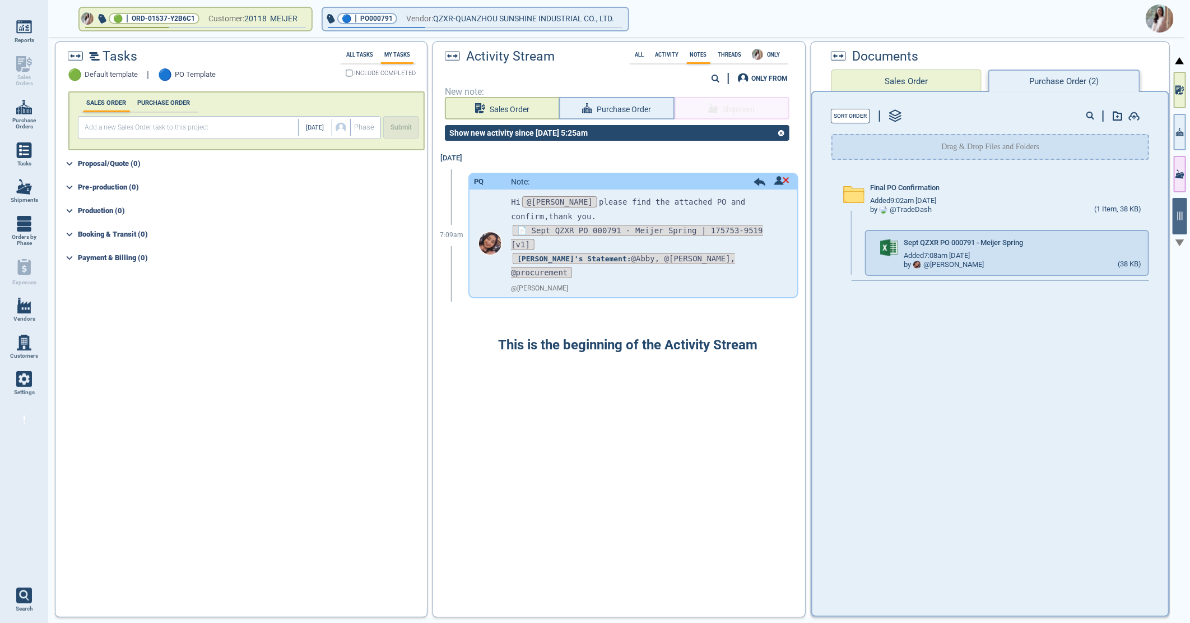
click at [1156, 18] on img at bounding box center [1160, 18] width 28 height 28
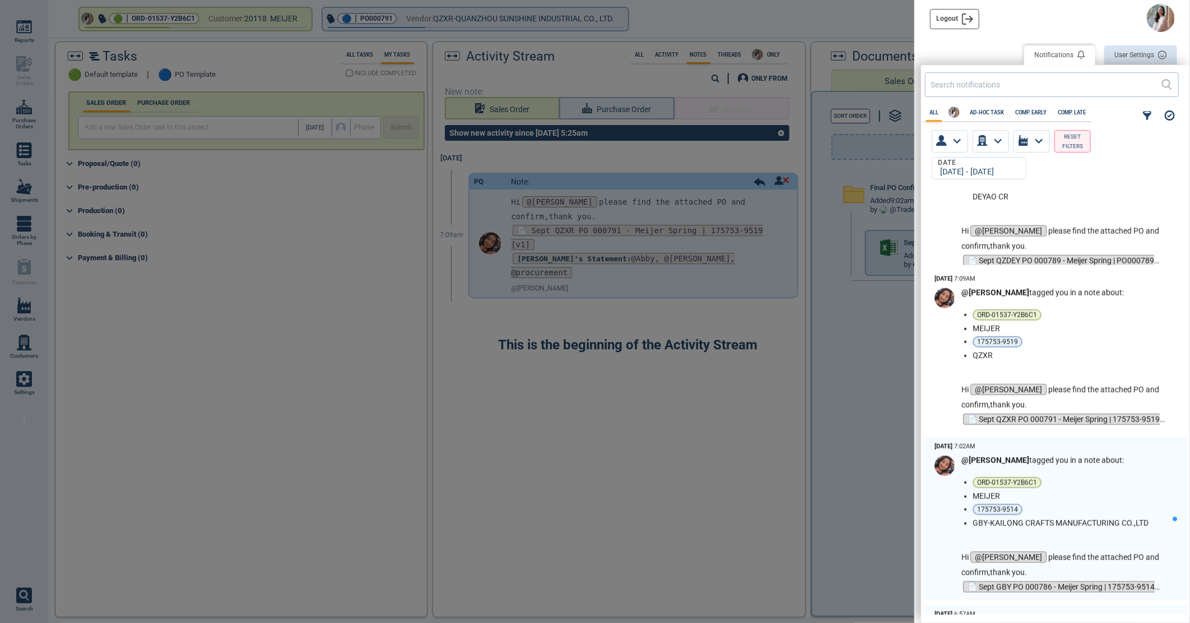
scroll to position [1307, 0]
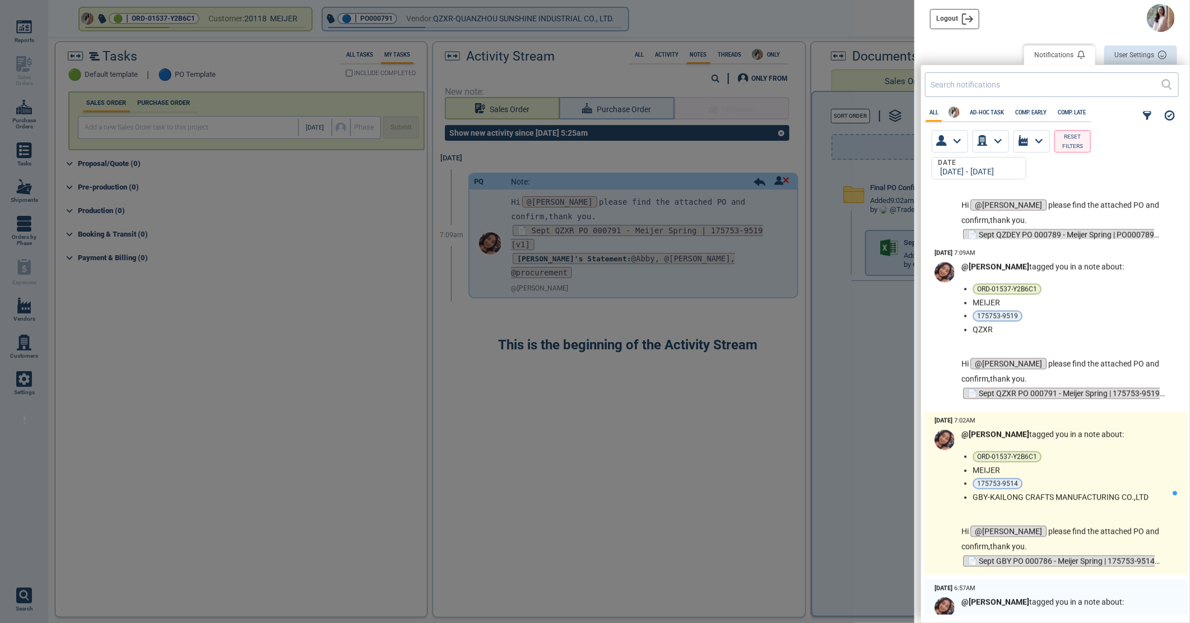
click at [1134, 478] on li "175753-9514" at bounding box center [1071, 483] width 196 height 11
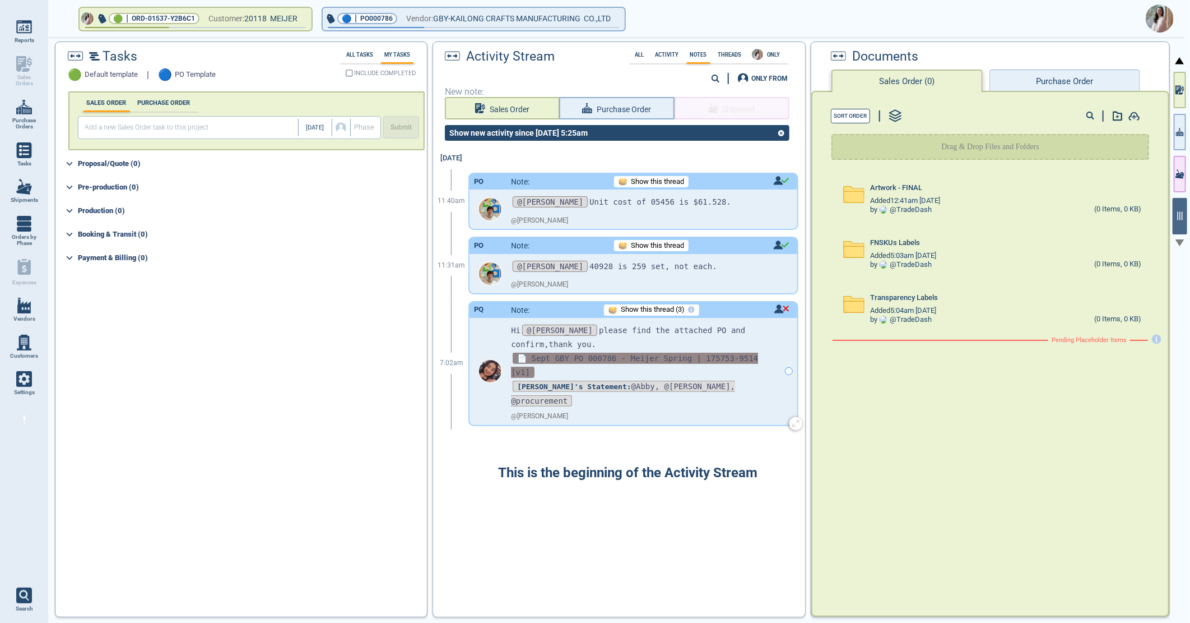
click at [603, 356] on span "📄 Sept GBY PO 000786 - Meijer Spring | 175753-9514 [v1]" at bounding box center [634, 364] width 247 height 25
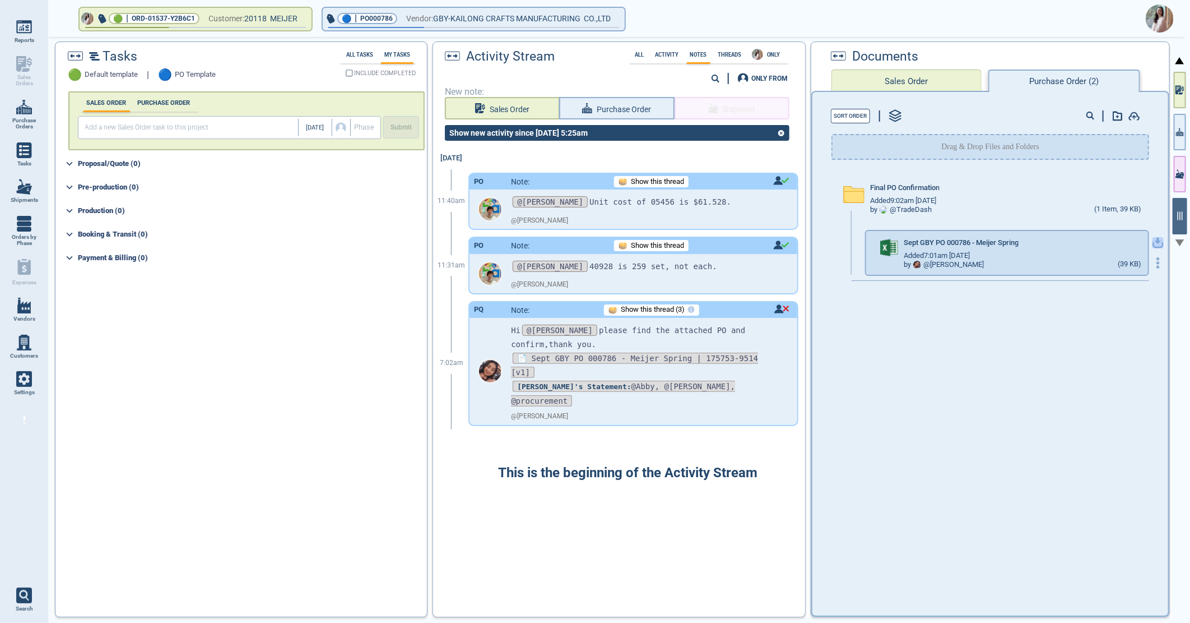
click at [1153, 240] on icon "button" at bounding box center [1158, 242] width 11 height 11
click at [1161, 20] on img at bounding box center [1160, 18] width 28 height 28
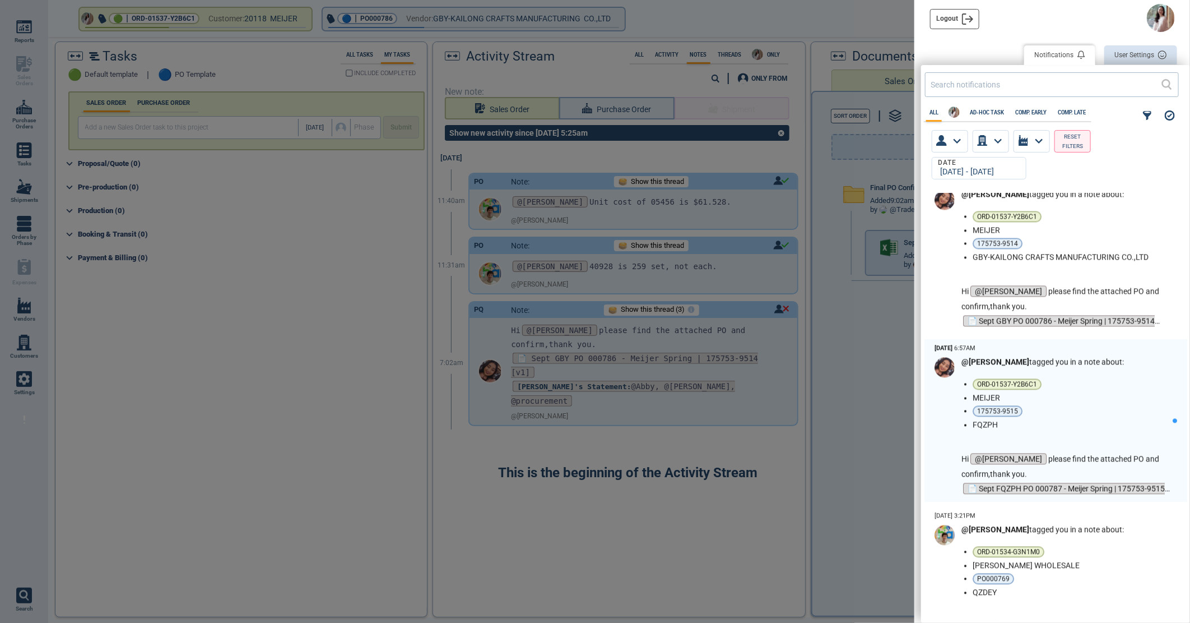
scroll to position [1556, 0]
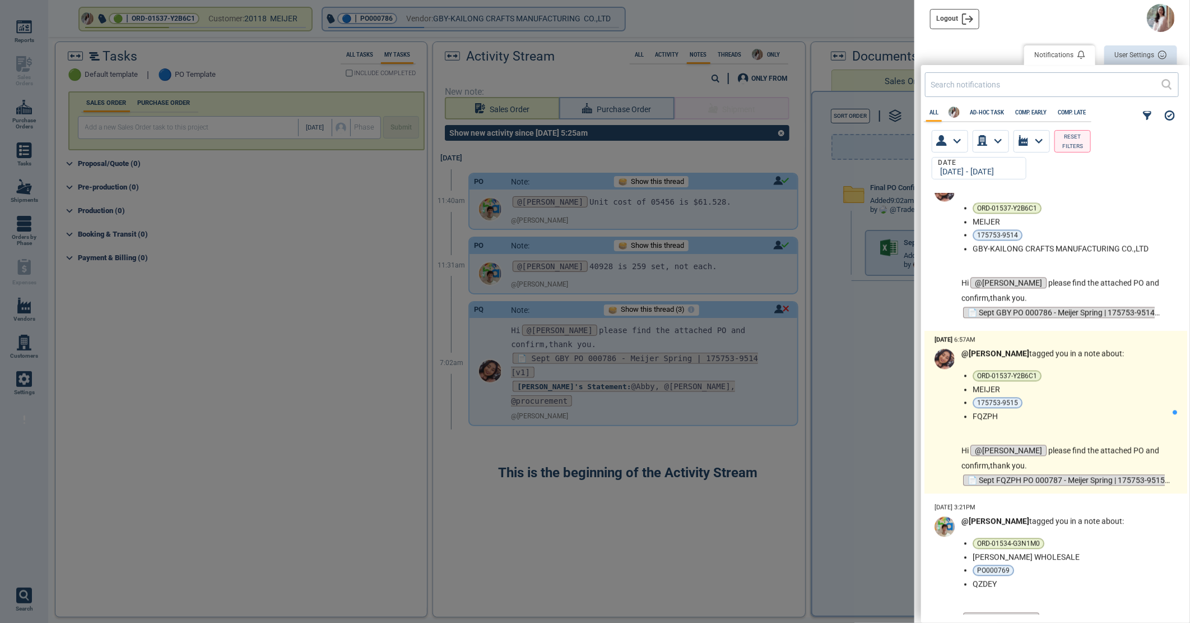
click at [1094, 398] on li "175753-9515" at bounding box center [1071, 402] width 196 height 11
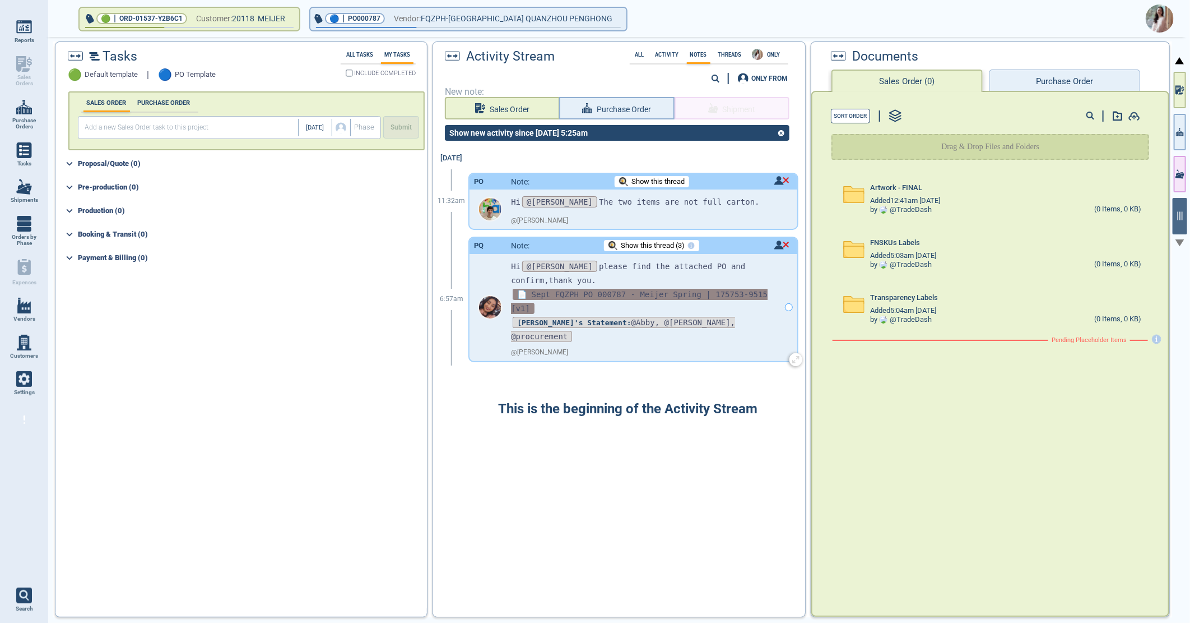
click at [643, 294] on span "📄 Sept FQZPH PO 000787 - Meijer Spring | 175753-9515 [v1]" at bounding box center [639, 301] width 257 height 25
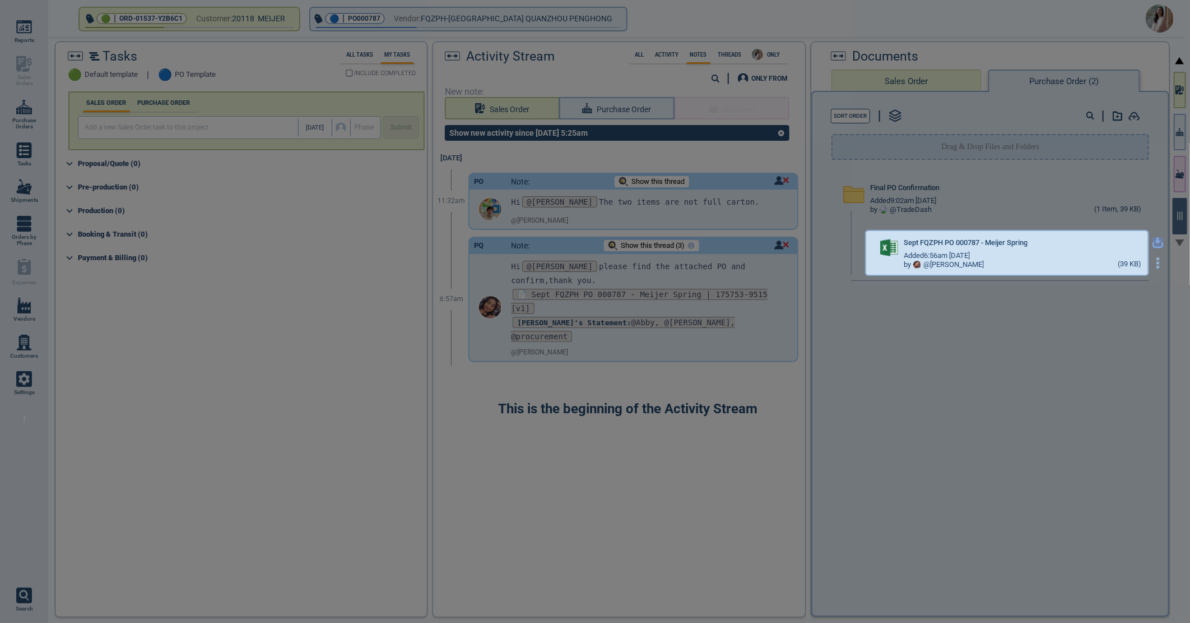
click at [1153, 242] on icon "button" at bounding box center [1158, 242] width 11 height 11
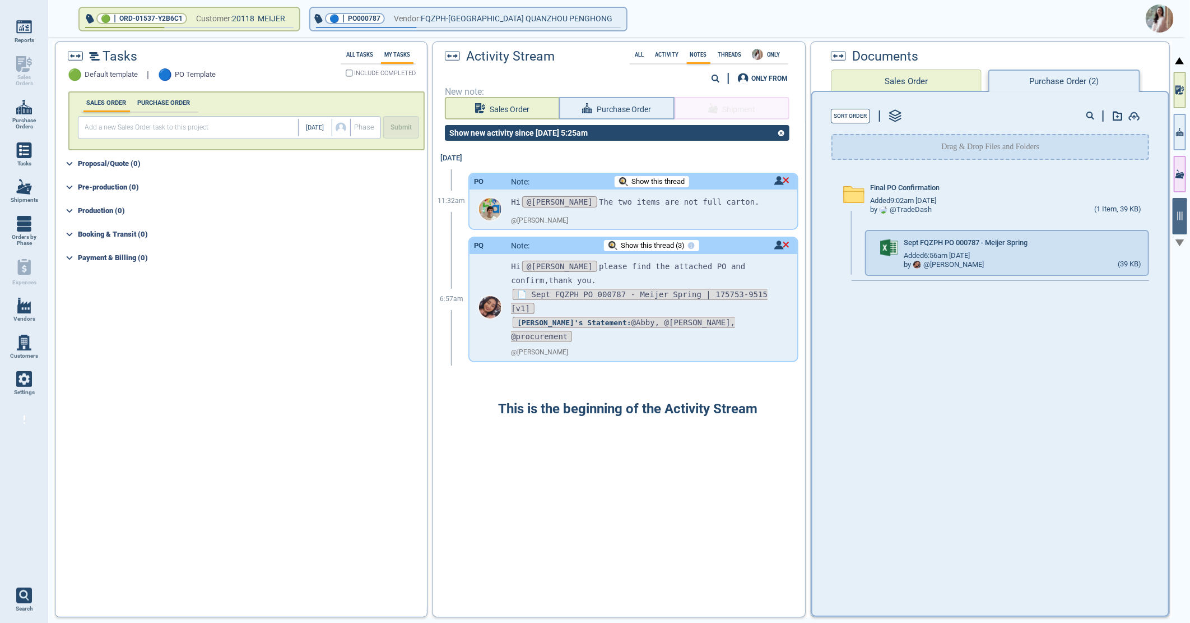
click at [1156, 23] on img at bounding box center [1160, 18] width 28 height 28
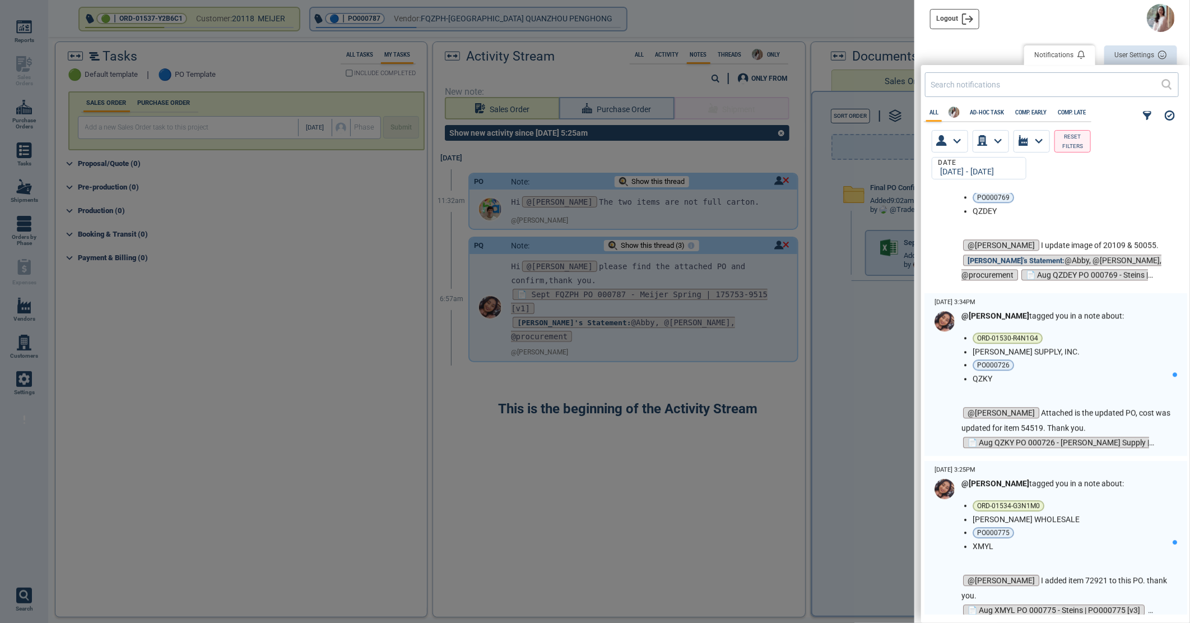
scroll to position [1930, 0]
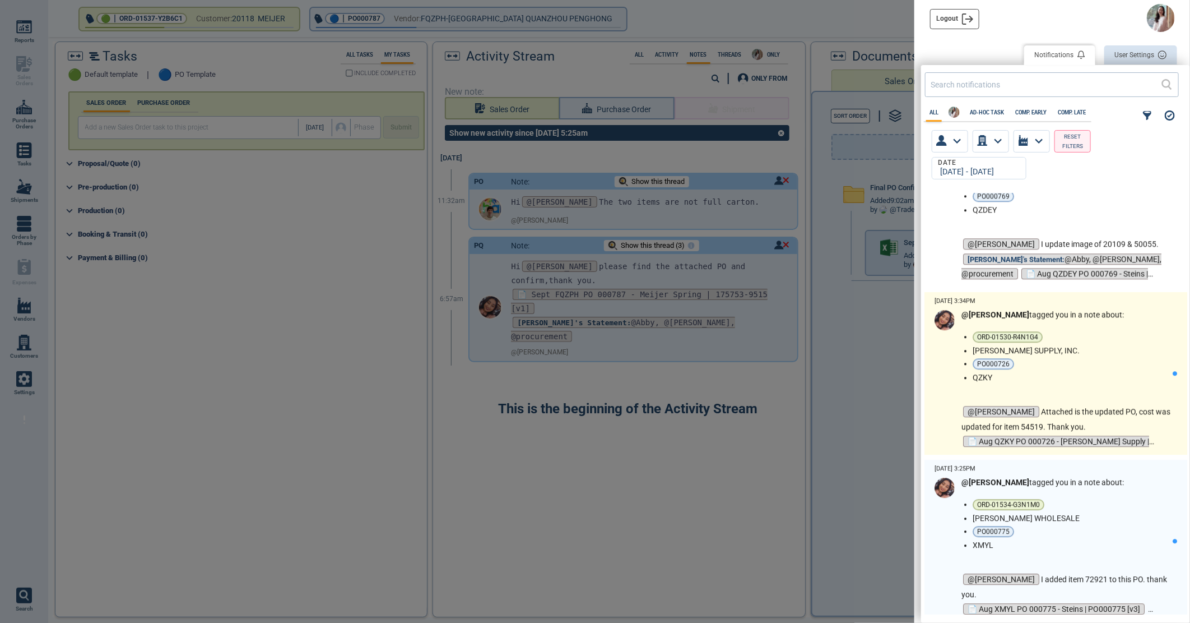
click at [1091, 363] on li "PO000726" at bounding box center [1071, 363] width 196 height 11
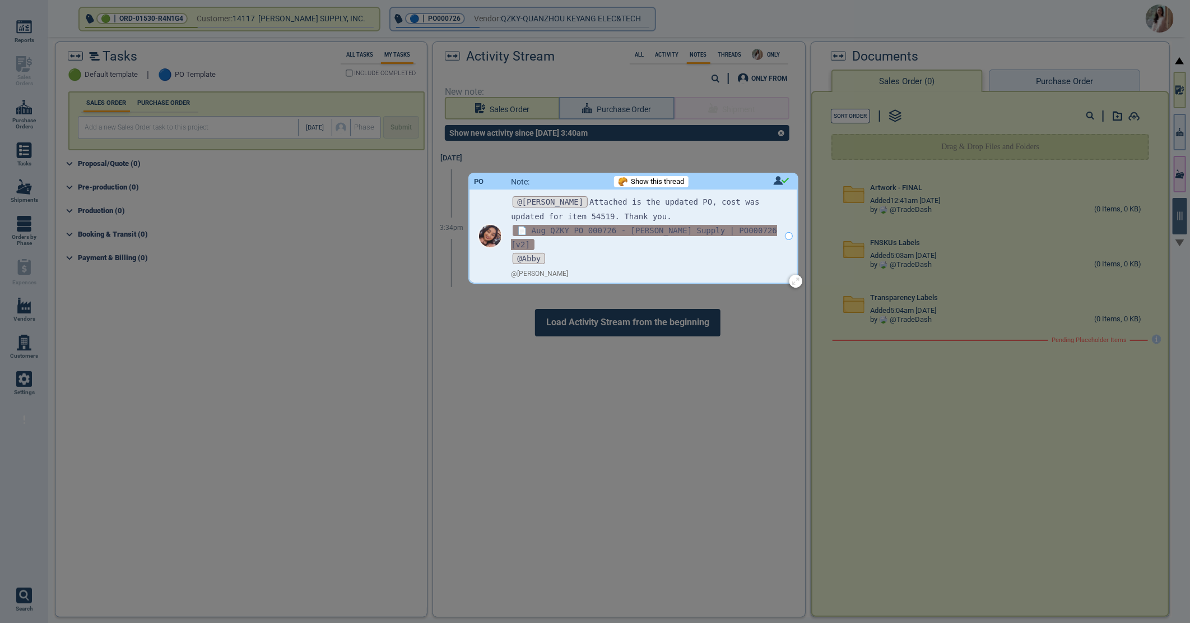
click at [603, 228] on span "📄 Aug QZKY PO 000726 - [PERSON_NAME] Supply | PO000726 [v2]" at bounding box center [644, 237] width 266 height 25
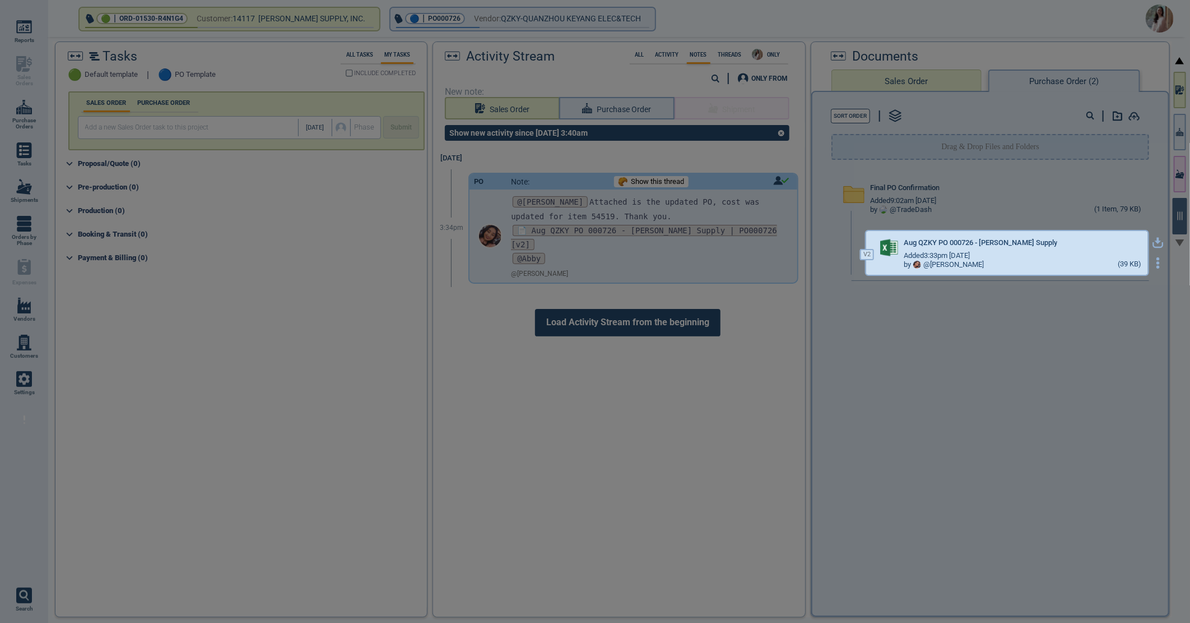
click at [1153, 241] on icon "button" at bounding box center [1158, 242] width 11 height 11
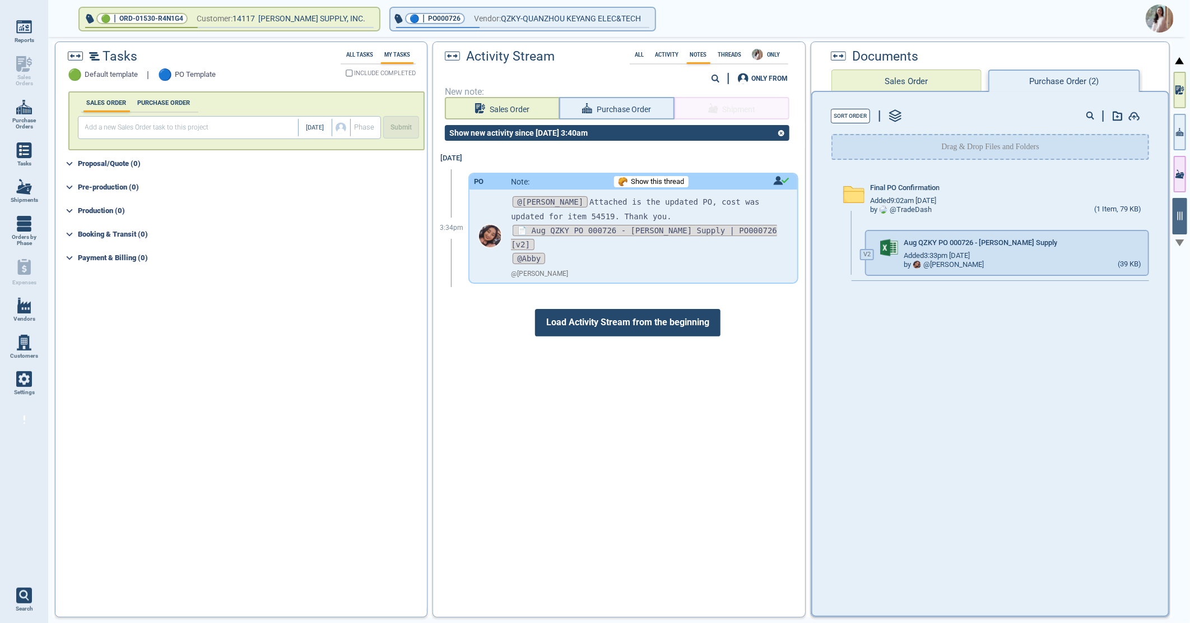
click at [1158, 17] on img at bounding box center [1160, 18] width 28 height 28
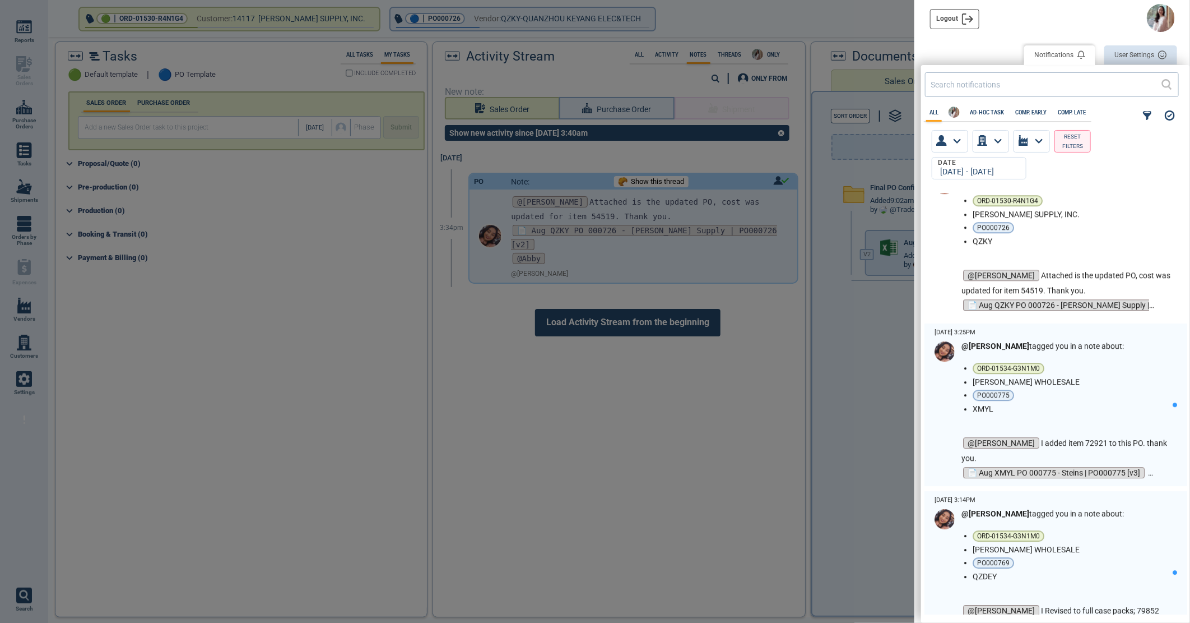
scroll to position [2241, 0]
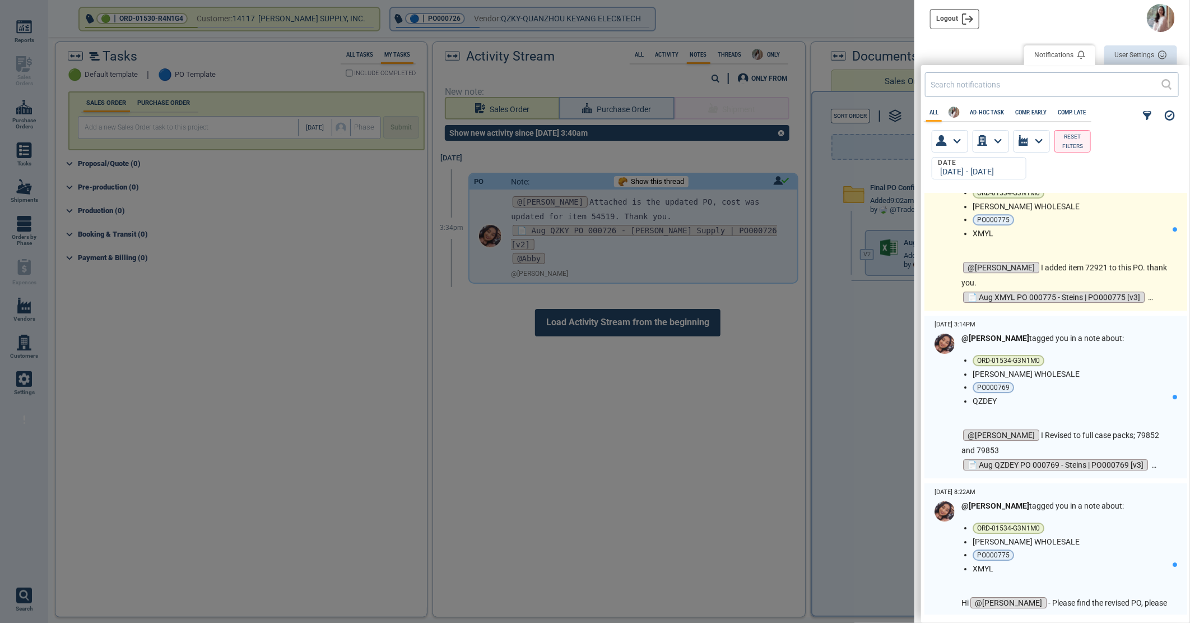
click at [1083, 238] on div "@[PERSON_NAME] tagged you in a note about: ORD-01534-G3N1M0 [PERSON_NAME] WHOLE…" at bounding box center [1067, 235] width 211 height 139
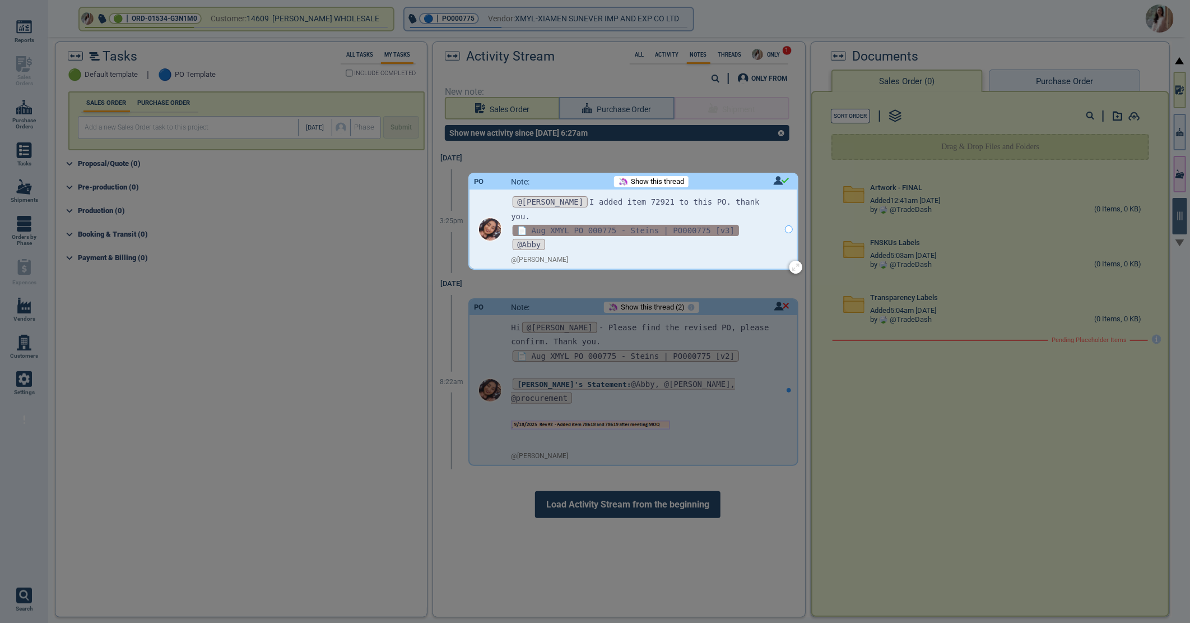
click at [601, 225] on span "📄 Aug XMYL PO 000775 - Steins | PO000775 [v3]" at bounding box center [626, 230] width 226 height 11
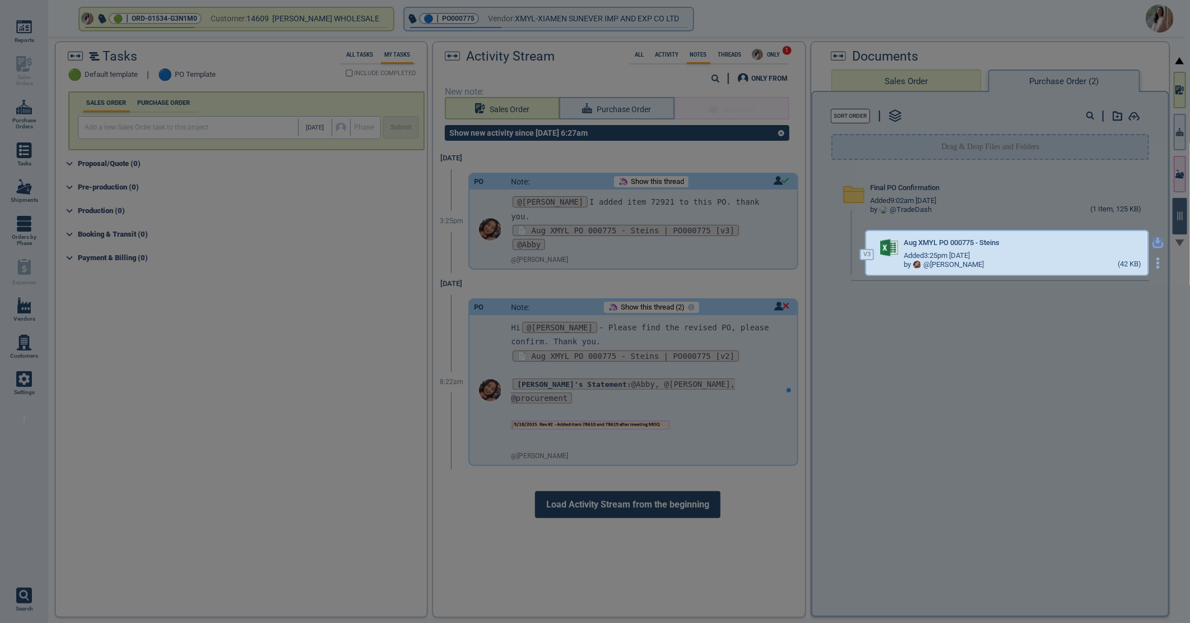
click at [1155, 239] on icon "button" at bounding box center [1158, 241] width 7 height 7
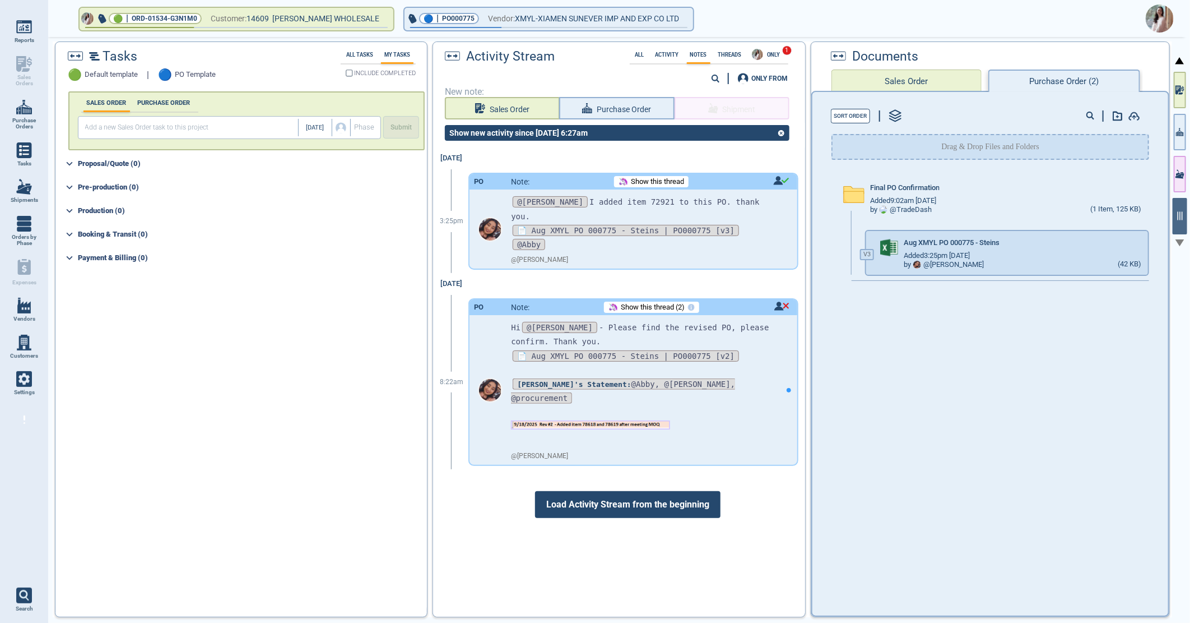
click at [1162, 18] on img at bounding box center [1160, 18] width 28 height 28
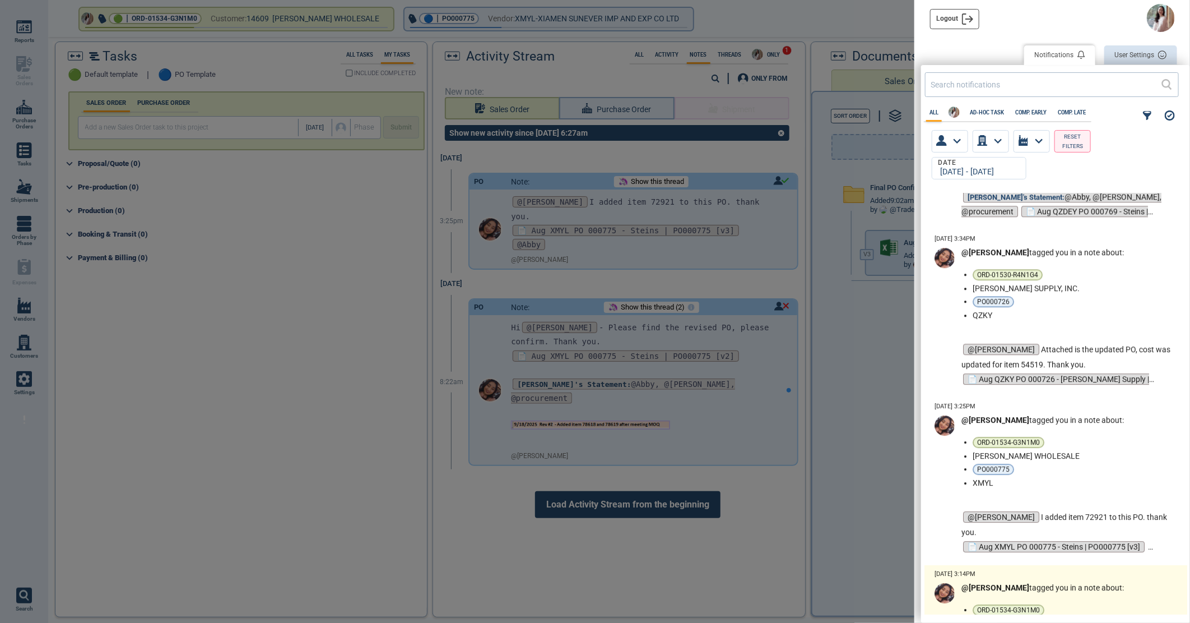
scroll to position [2241, 0]
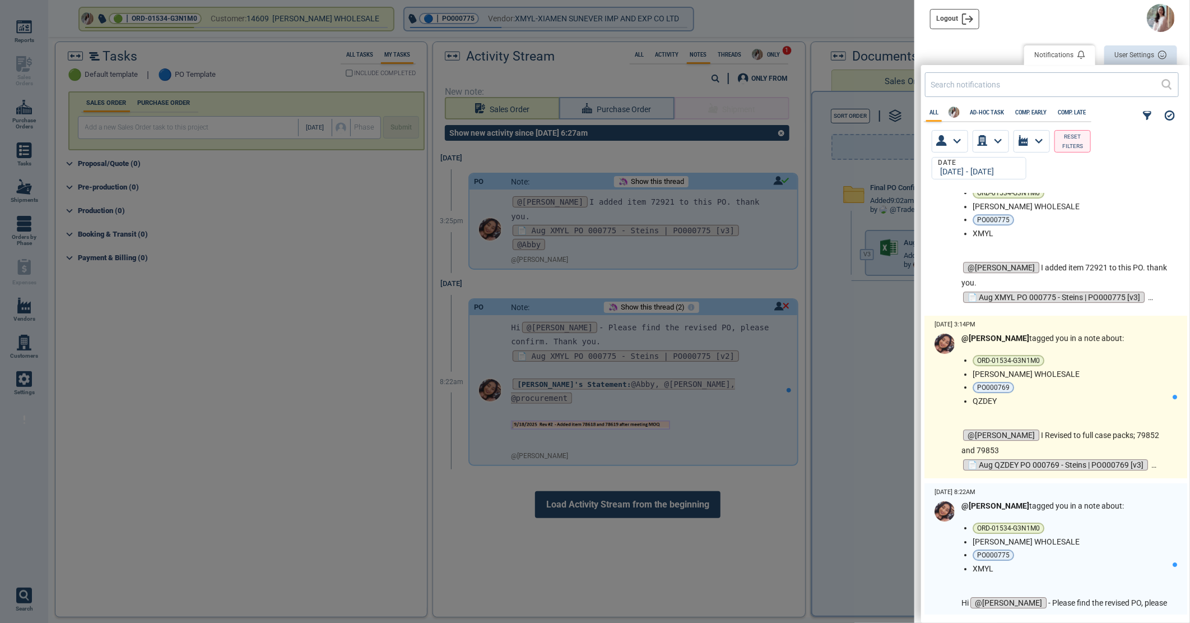
click at [1066, 402] on li "QZDEY" at bounding box center [1071, 400] width 196 height 9
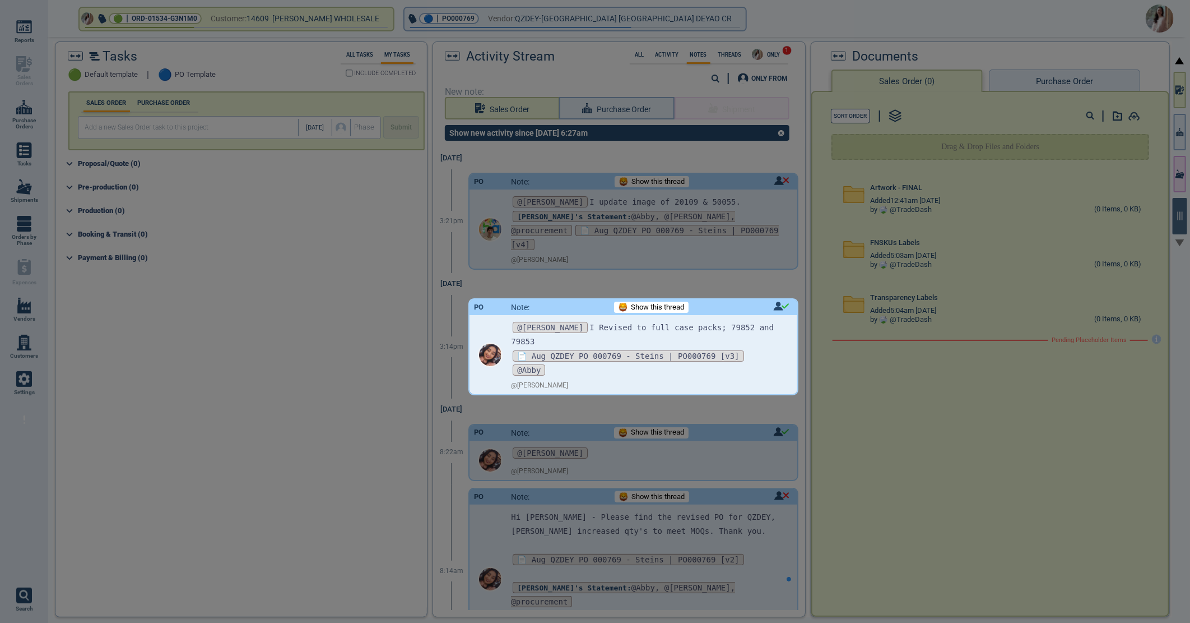
click at [680, 215] on div at bounding box center [595, 311] width 1190 height 623
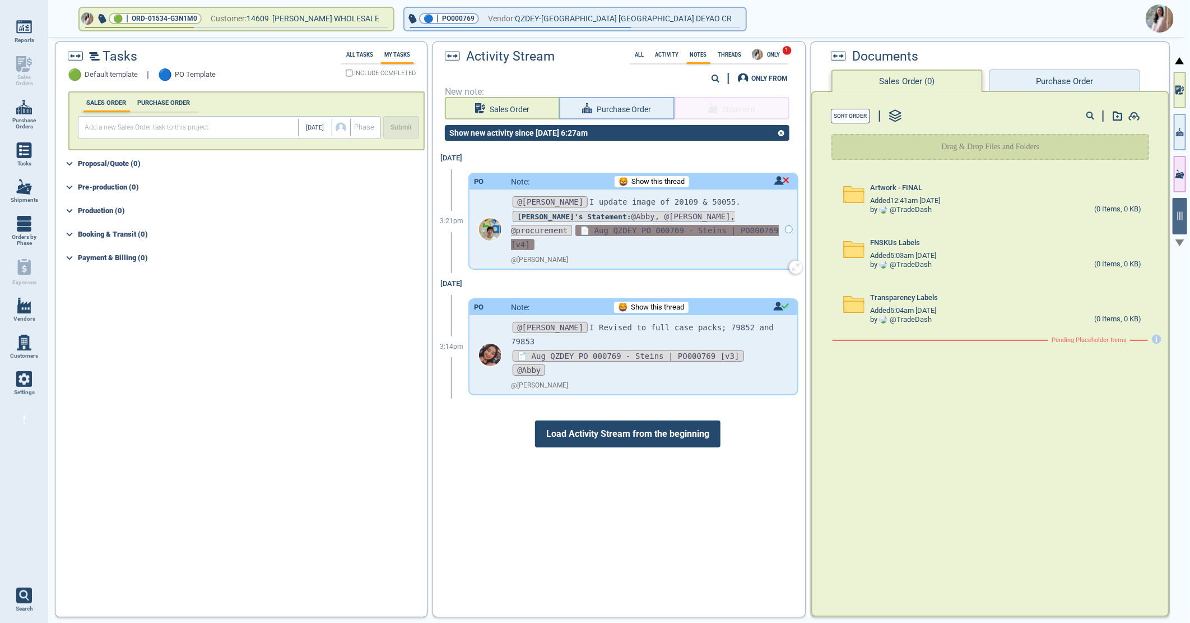
click at [680, 225] on span "📄 Aug QZDEY PO 000769 - Steins | PO000769 [v4]" at bounding box center [644, 237] width 267 height 25
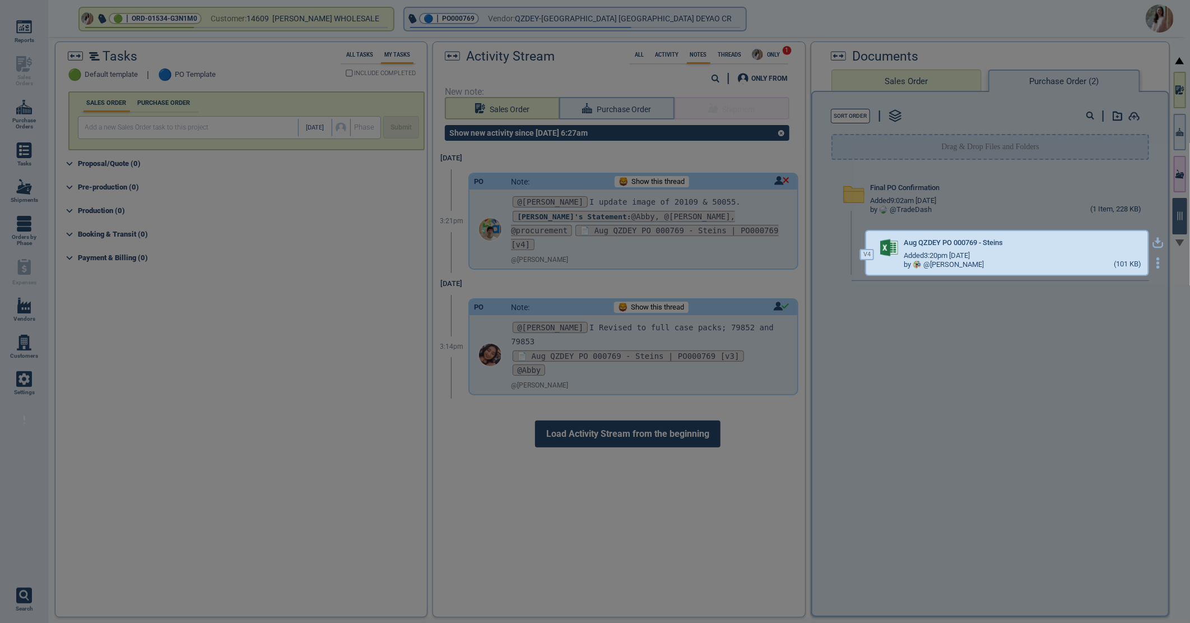
click at [1155, 238] on icon "button" at bounding box center [1158, 241] width 7 height 7
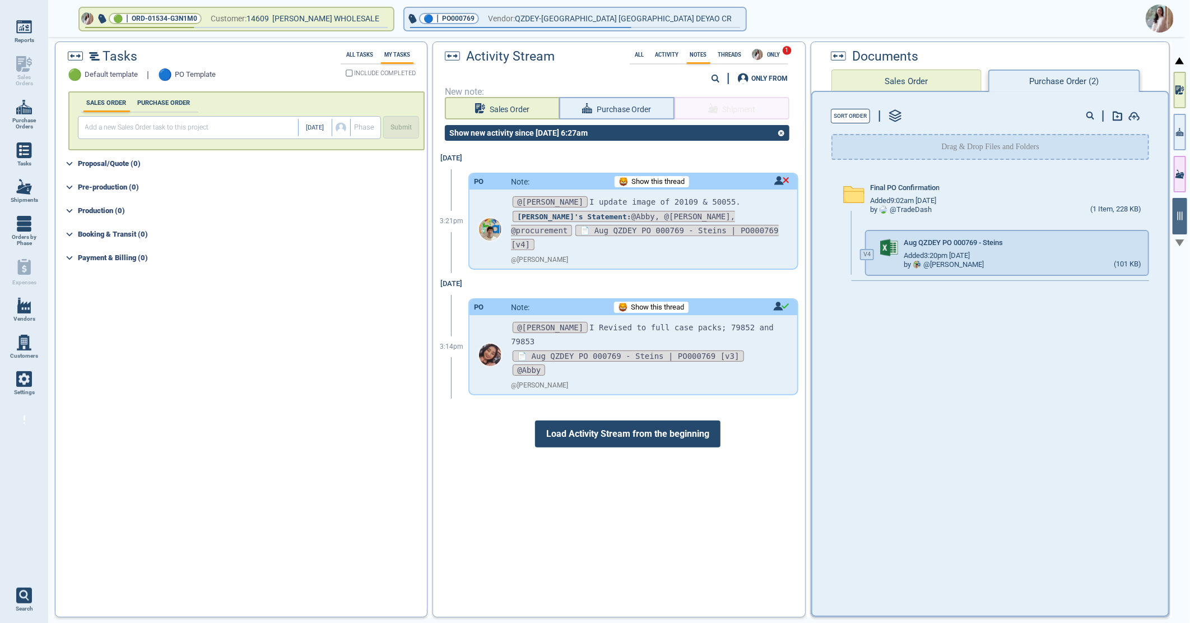
click at [1158, 9] on img at bounding box center [1160, 18] width 28 height 28
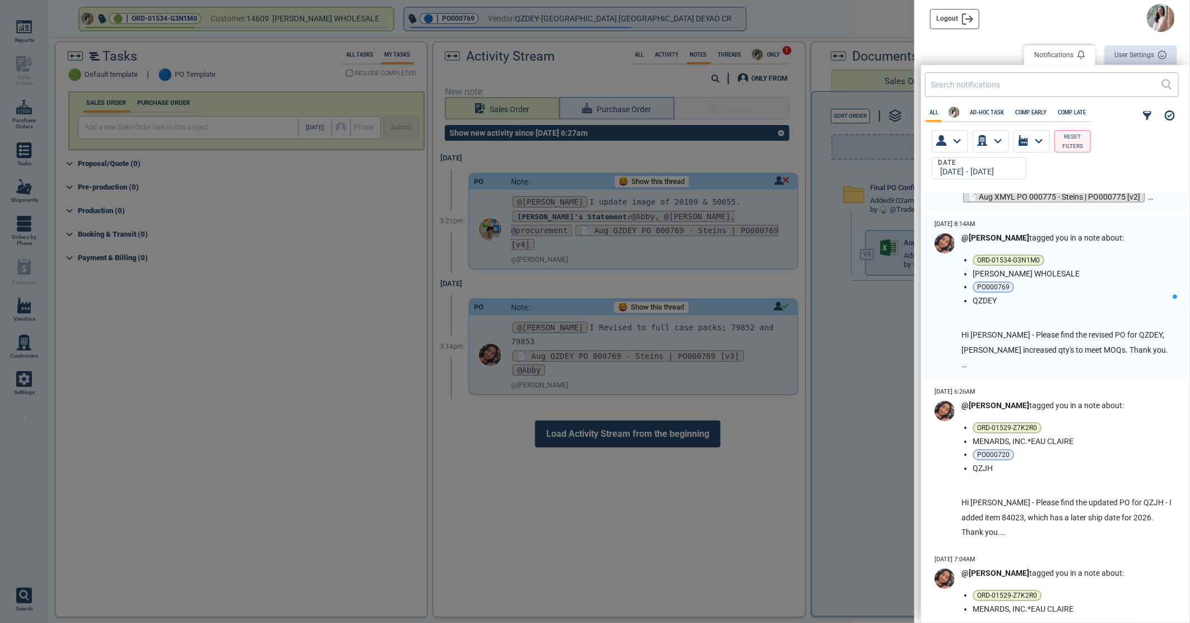
scroll to position [2366, 0]
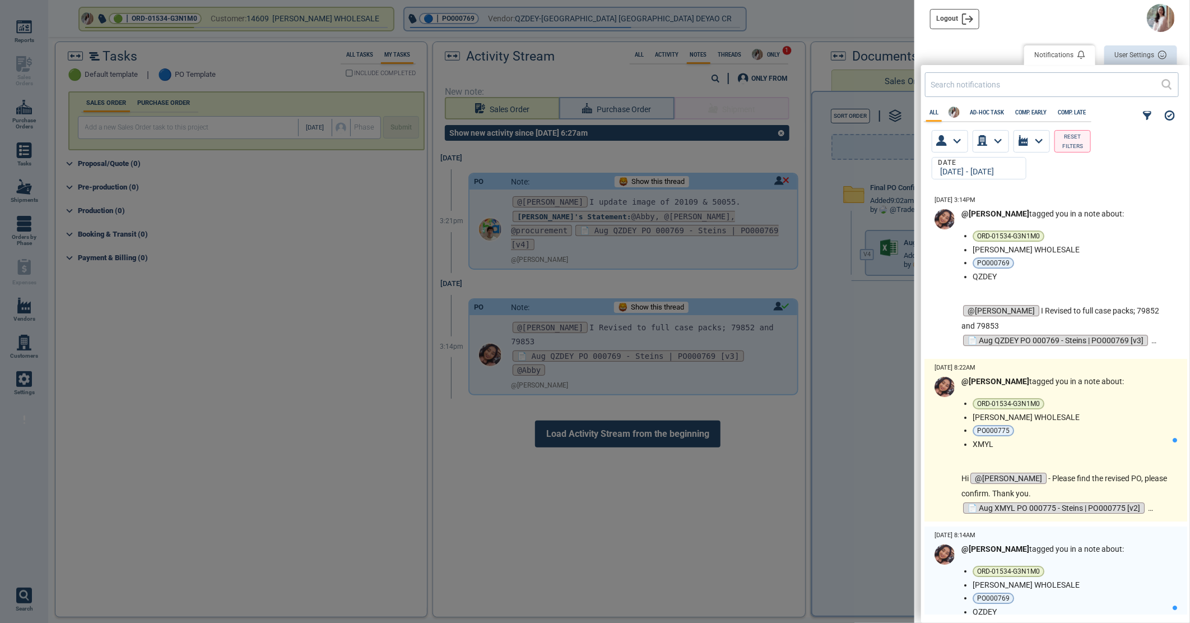
click at [1098, 427] on li "PO000775" at bounding box center [1071, 430] width 196 height 11
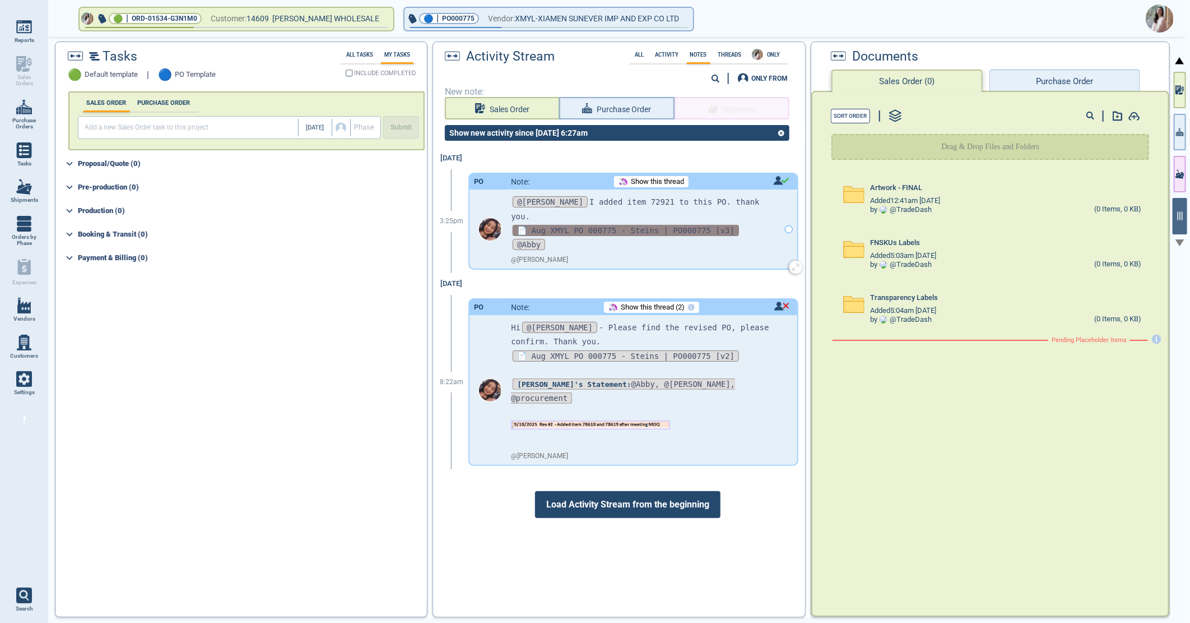
click at [647, 225] on span "📄 Aug XMYL PO 000775 - Steins | PO000775 [v3]" at bounding box center [626, 230] width 226 height 11
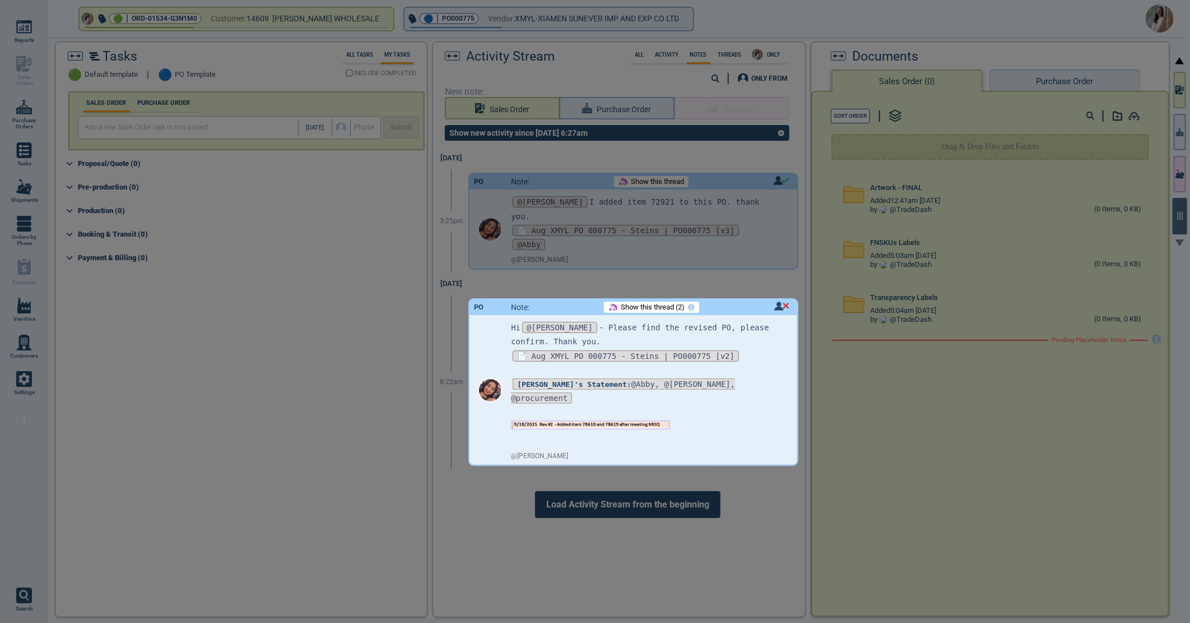
click at [647, 214] on div at bounding box center [595, 311] width 1190 height 623
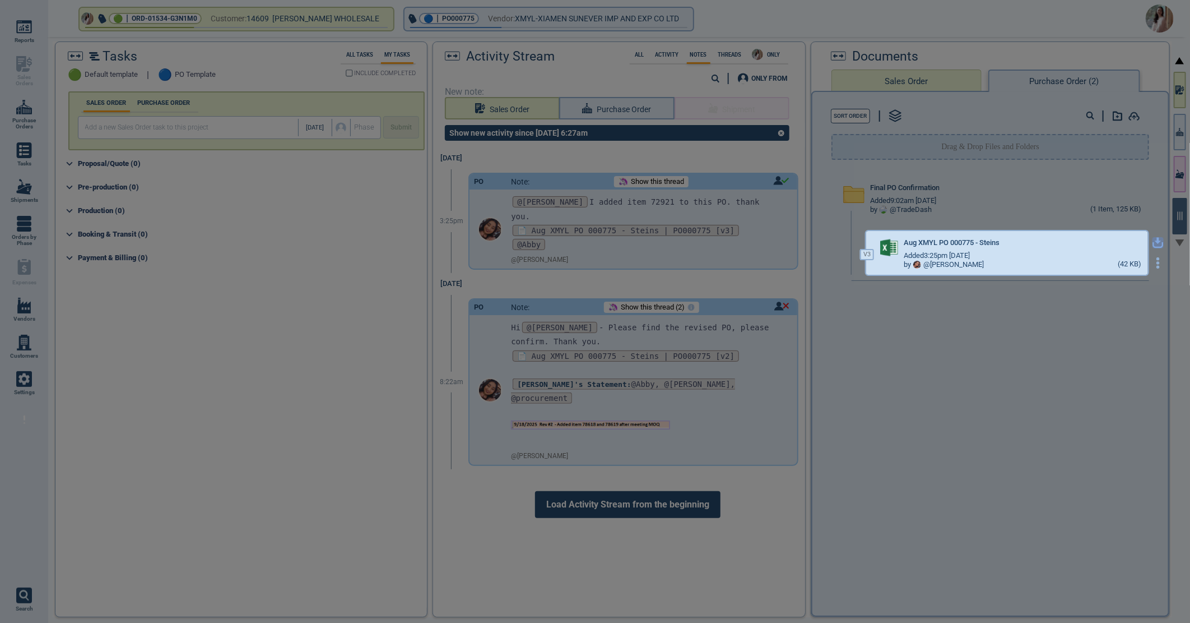
click at [1155, 242] on icon "button" at bounding box center [1158, 241] width 7 height 7
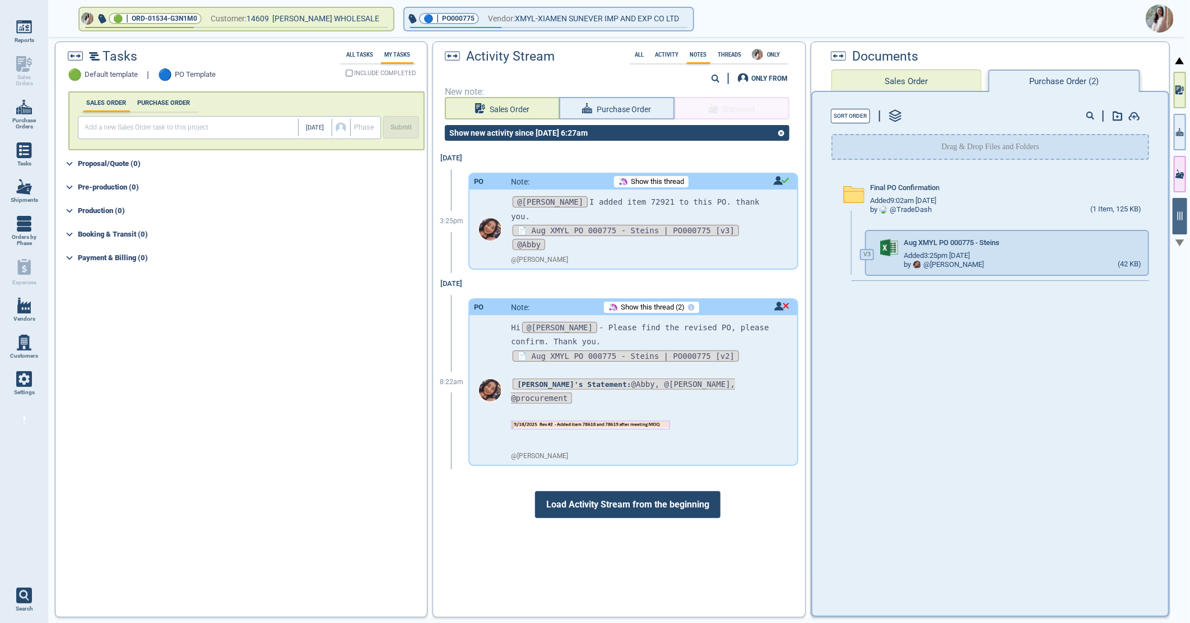
click at [1154, 14] on img at bounding box center [1160, 18] width 28 height 28
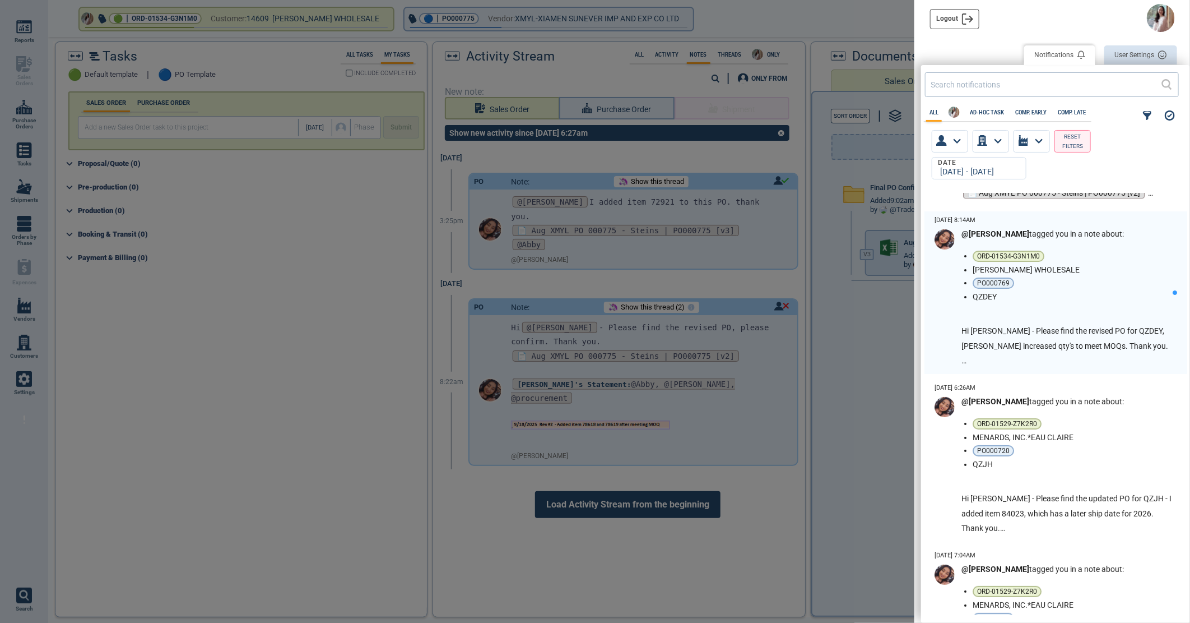
scroll to position [2552, 0]
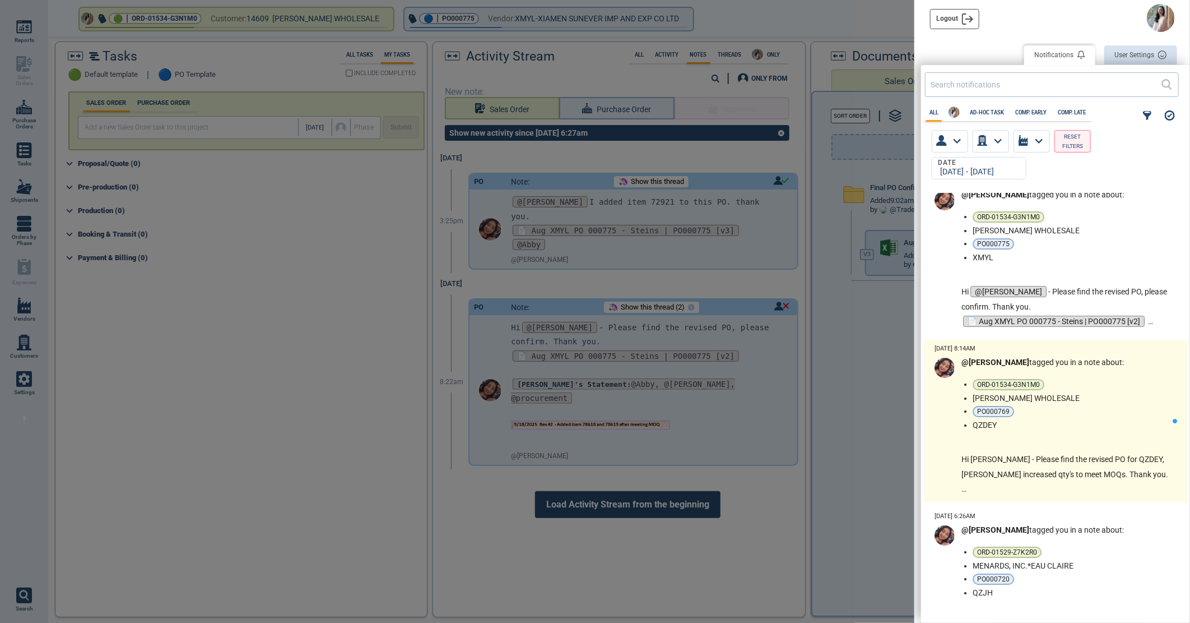
click at [1111, 406] on li "PO000769" at bounding box center [1071, 411] width 196 height 11
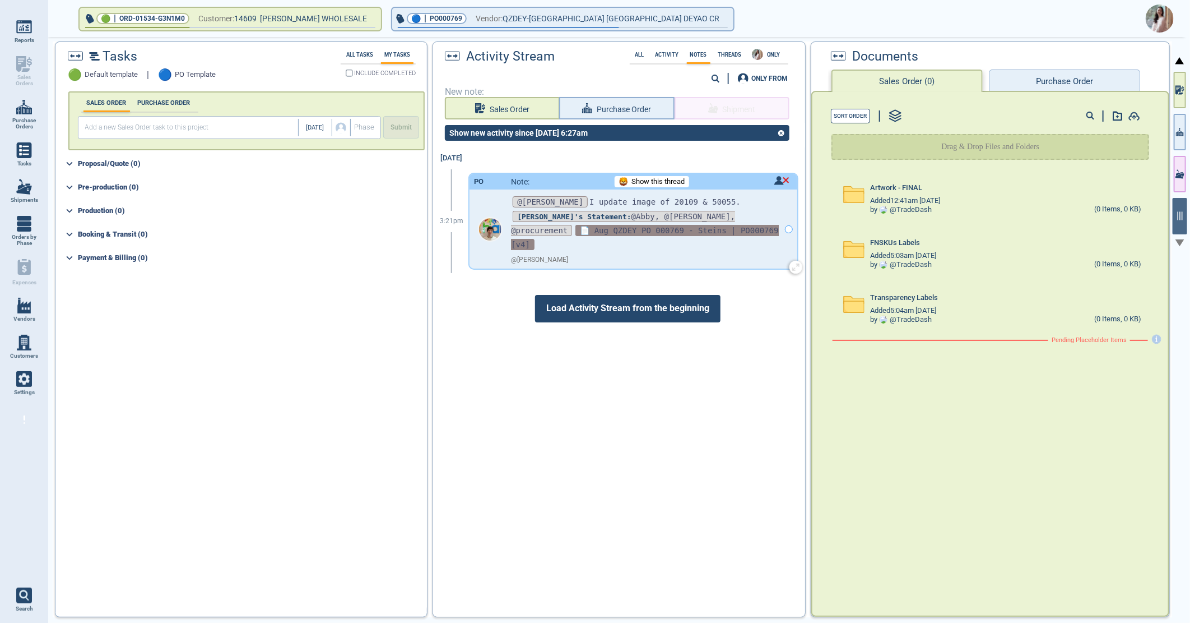
click at [693, 225] on span "📄 Aug QZDEY PO 000769 - Steins | PO000769 [v4]" at bounding box center [644, 237] width 267 height 25
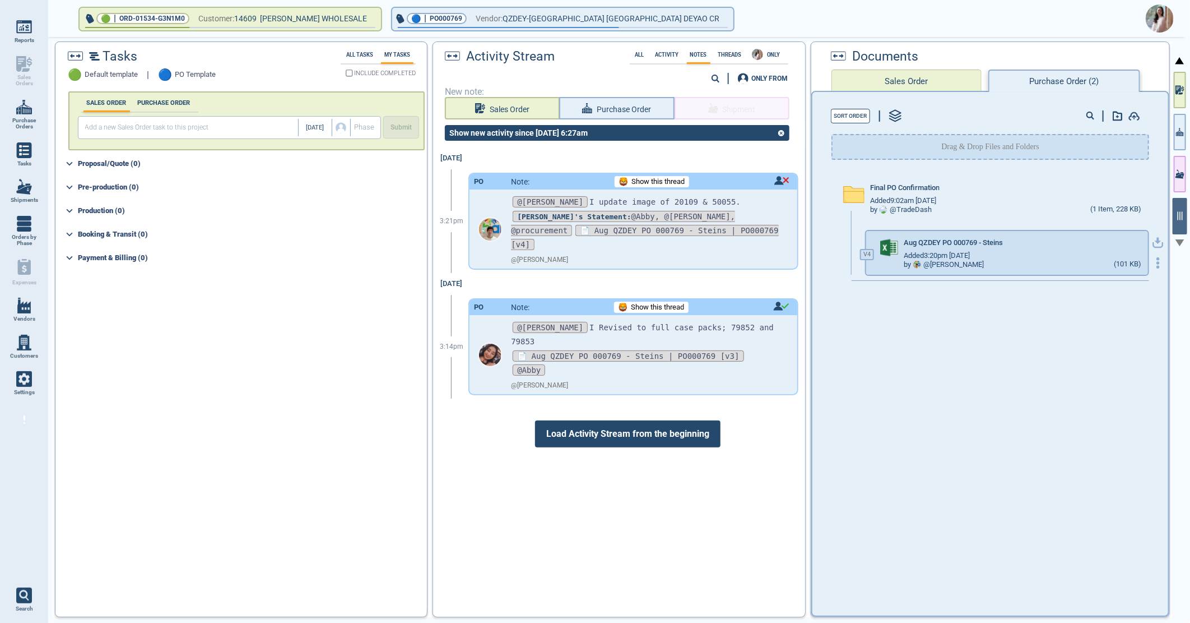
click at [1153, 241] on icon "button" at bounding box center [1158, 242] width 11 height 11
click at [1148, 20] on img at bounding box center [1160, 18] width 28 height 28
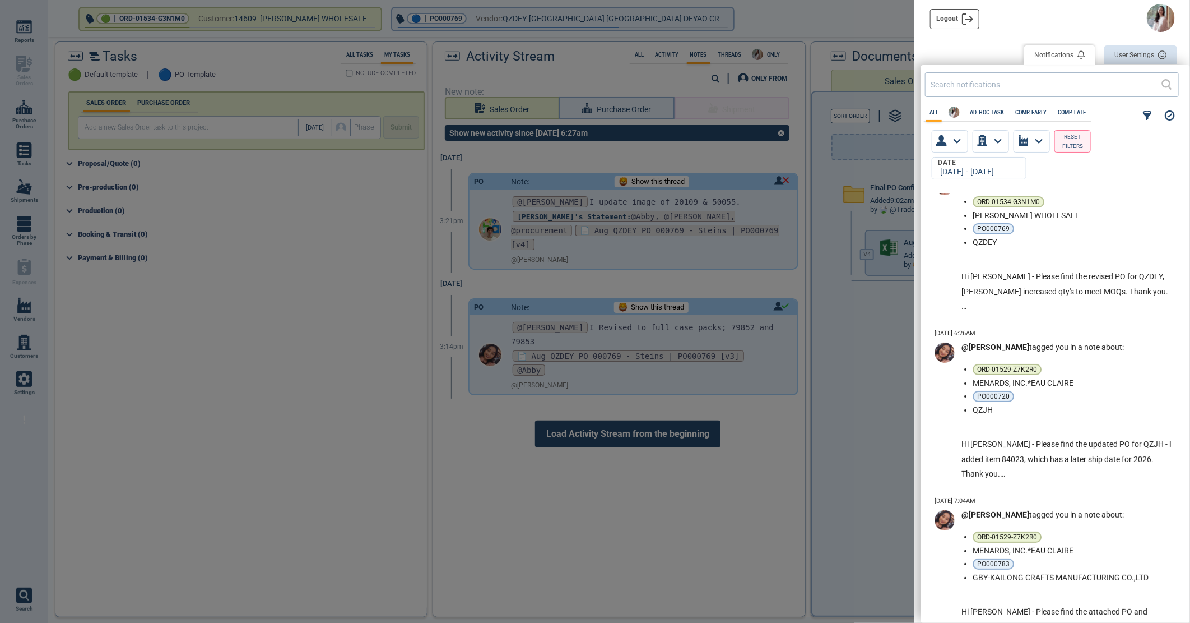
scroll to position [2739, 0]
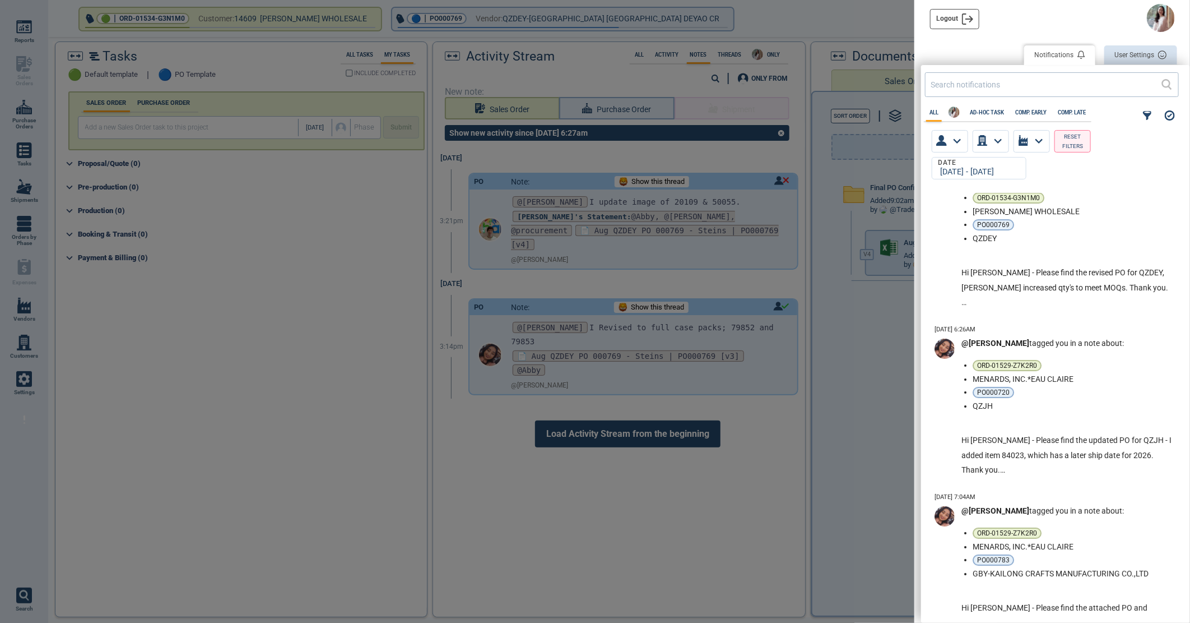
click at [1131, 383] on ul "ORD-01529-Z7K2R0 MENARDS, INC.*EAU CLAIRE PO000720 QZJH" at bounding box center [1073, 385] width 200 height 50
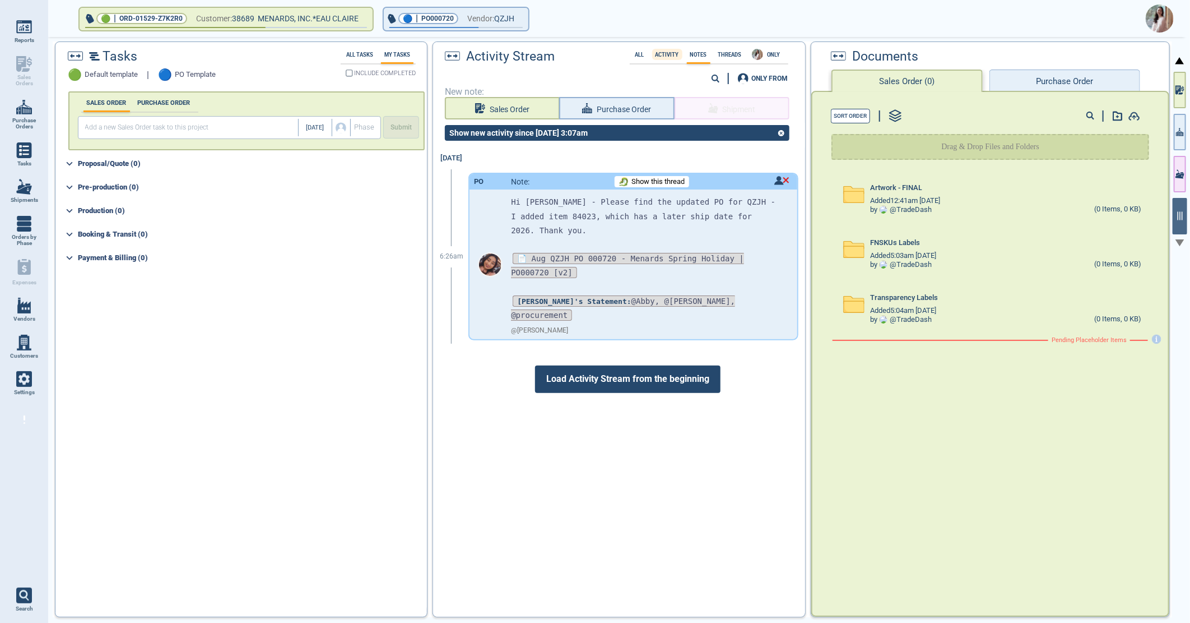
click at [665, 52] on label "Activity" at bounding box center [667, 55] width 30 height 6
